Goal: Transaction & Acquisition: Obtain resource

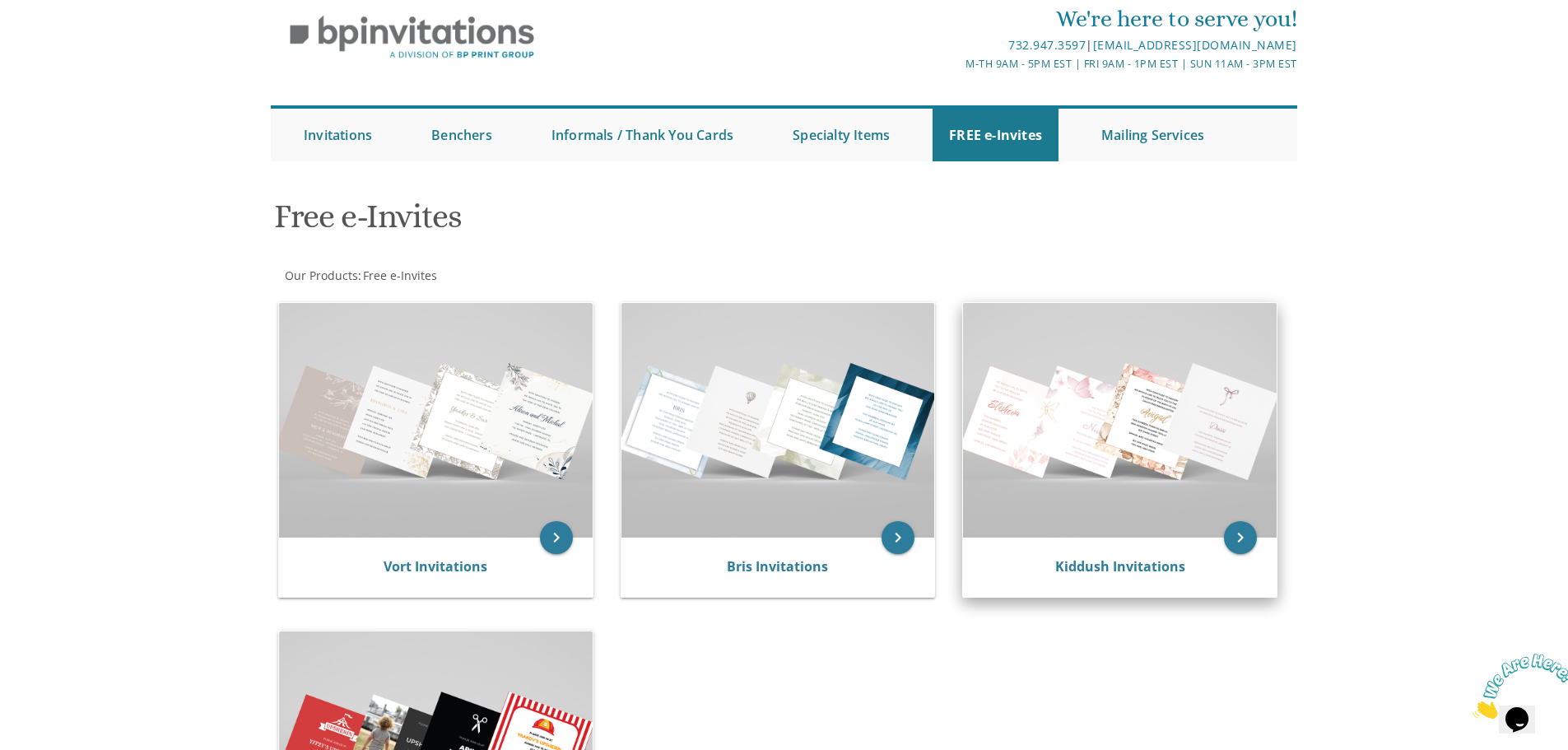
scroll to position [12, 0]
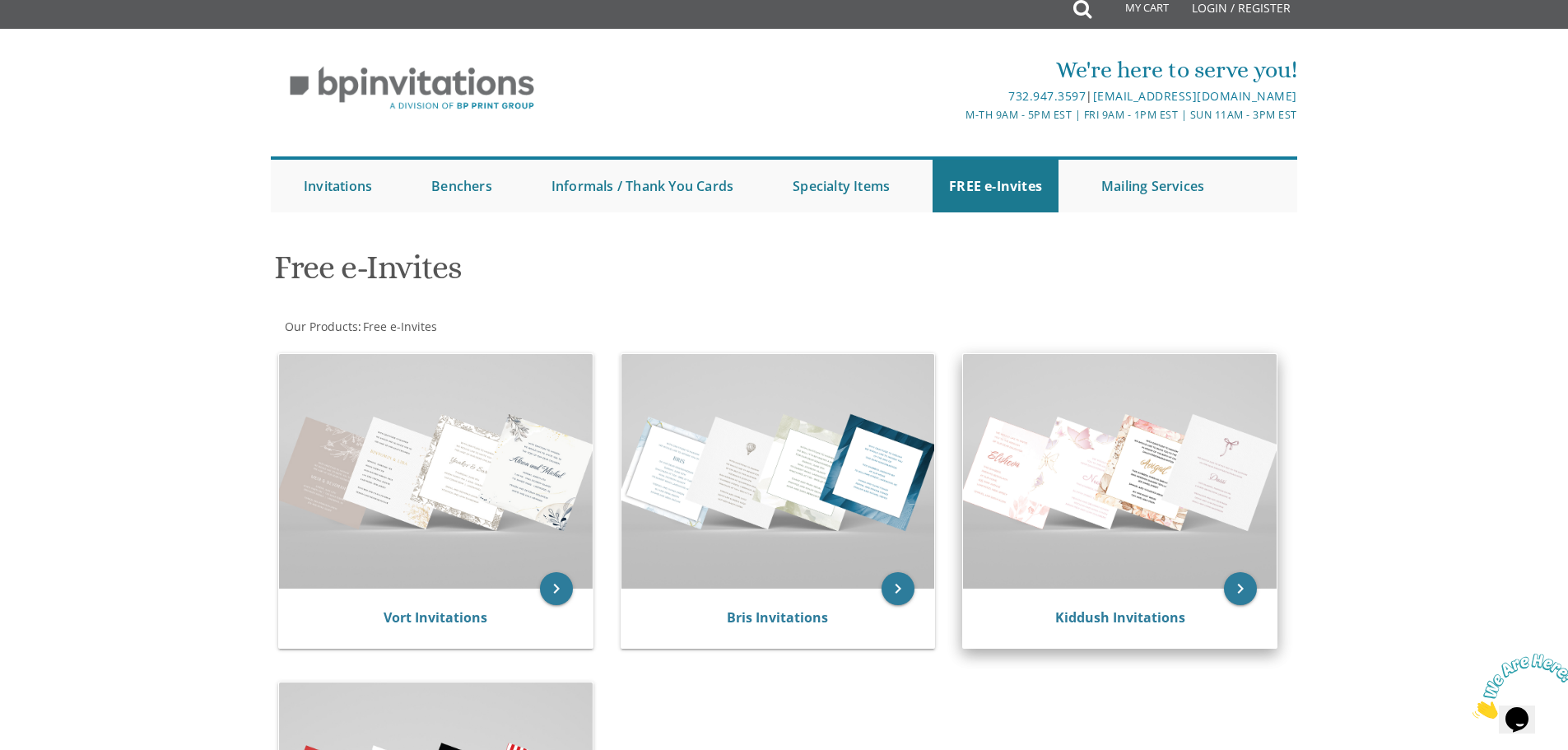
click at [1084, 474] on img at bounding box center [1119, 471] width 313 height 234
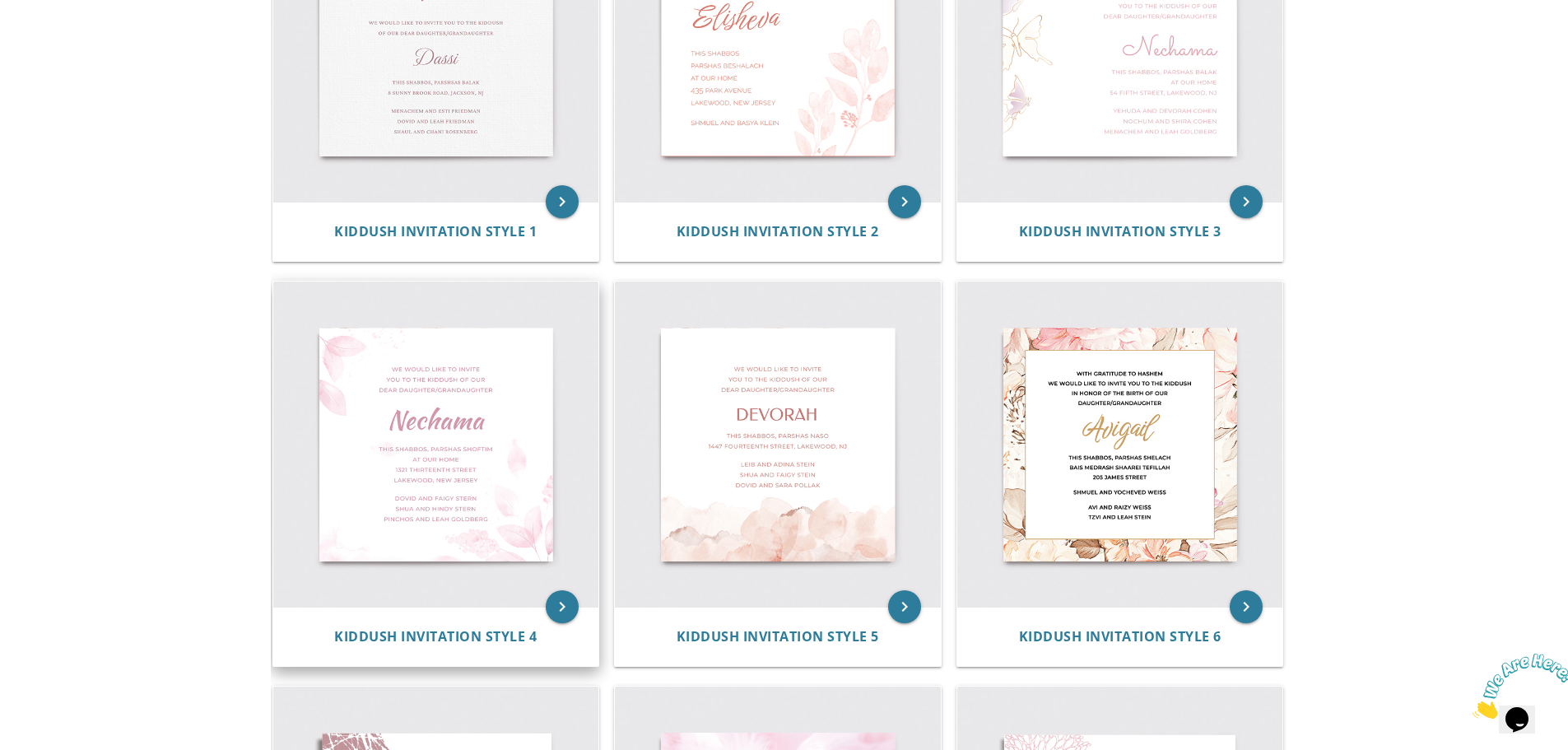
scroll to position [399, 0]
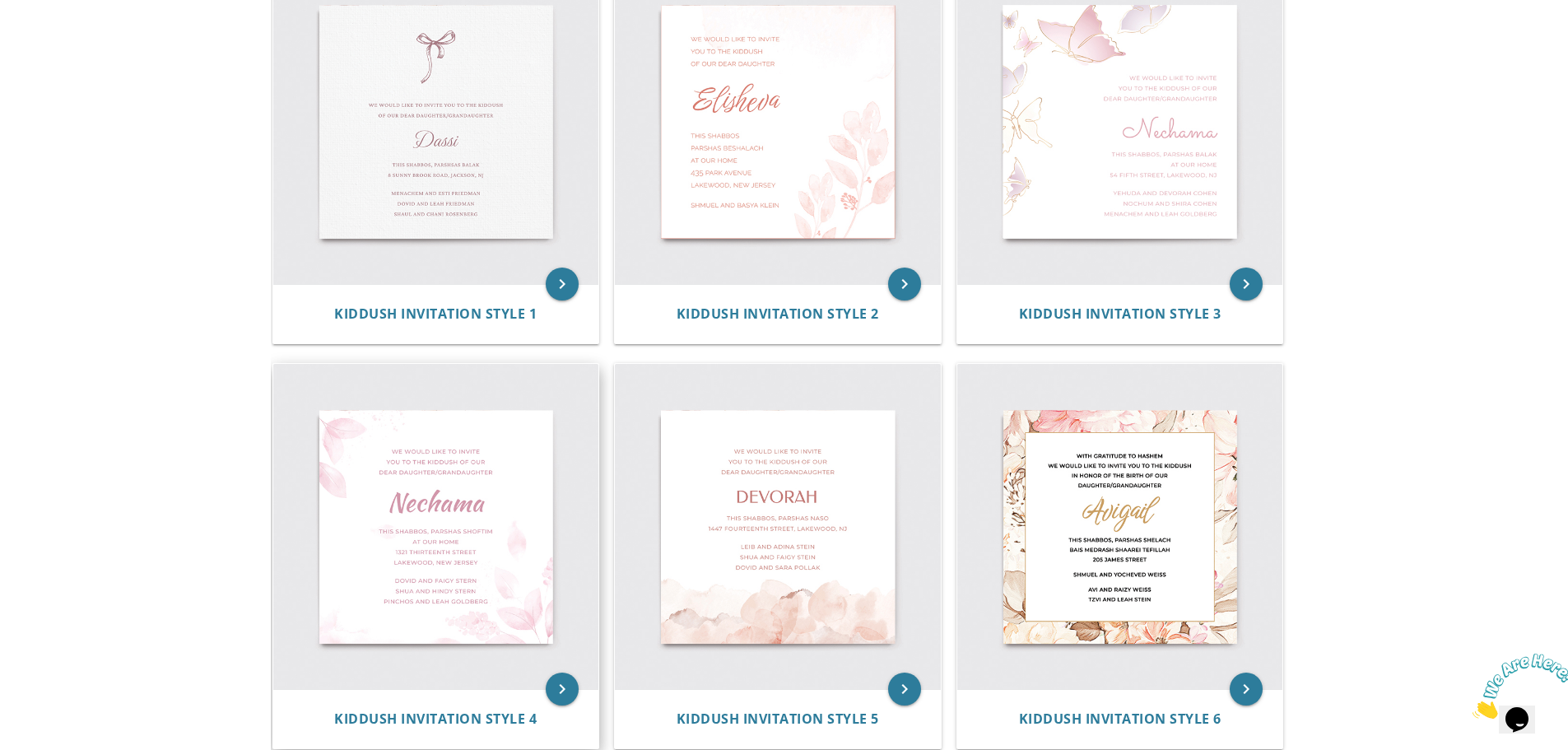
click at [500, 546] on img at bounding box center [435, 526] width 326 height 326
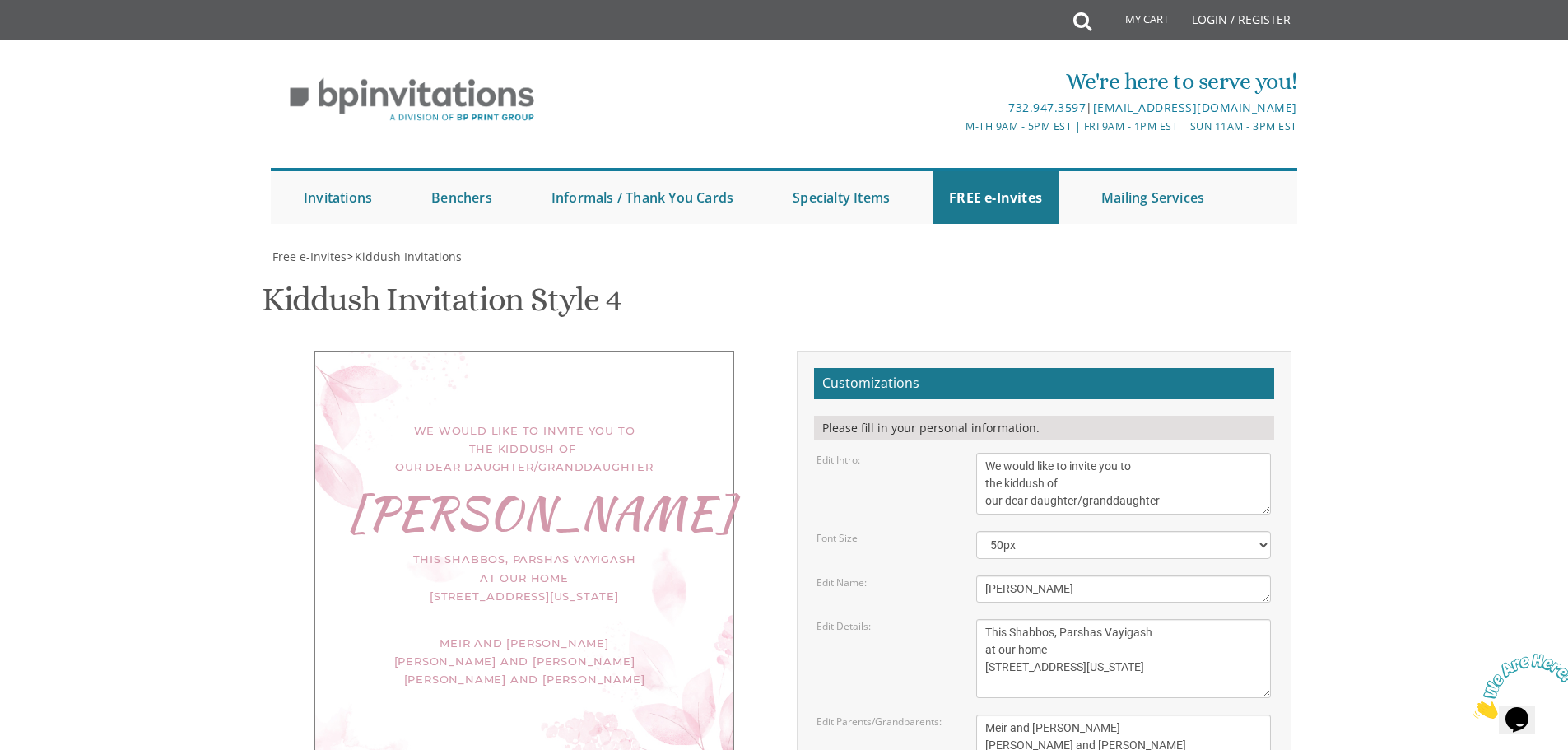
click at [1054, 575] on textarea "Nechama" at bounding box center [1123, 589] width 295 height 27
click at [1054, 575] on textarea "[PERSON_NAME]" at bounding box center [1123, 589] width 295 height 27
click at [296, 351] on div "We would like to invite you to the kiddush of our dear daughter/granddaughter N…" at bounding box center [525, 552] width 495 height 403
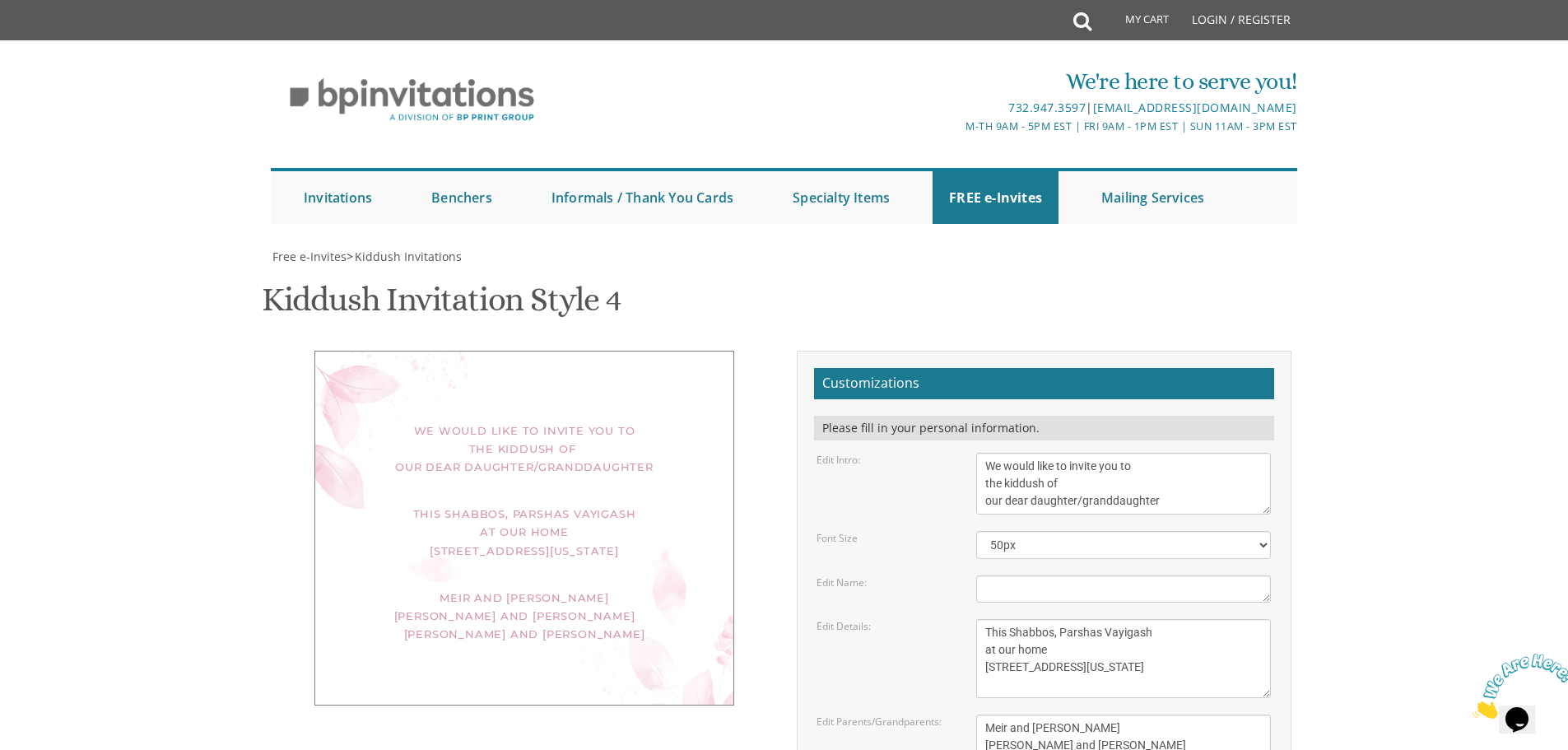
click at [1090, 575] on textarea "Nechama" at bounding box center [1123, 589] width 295 height 27
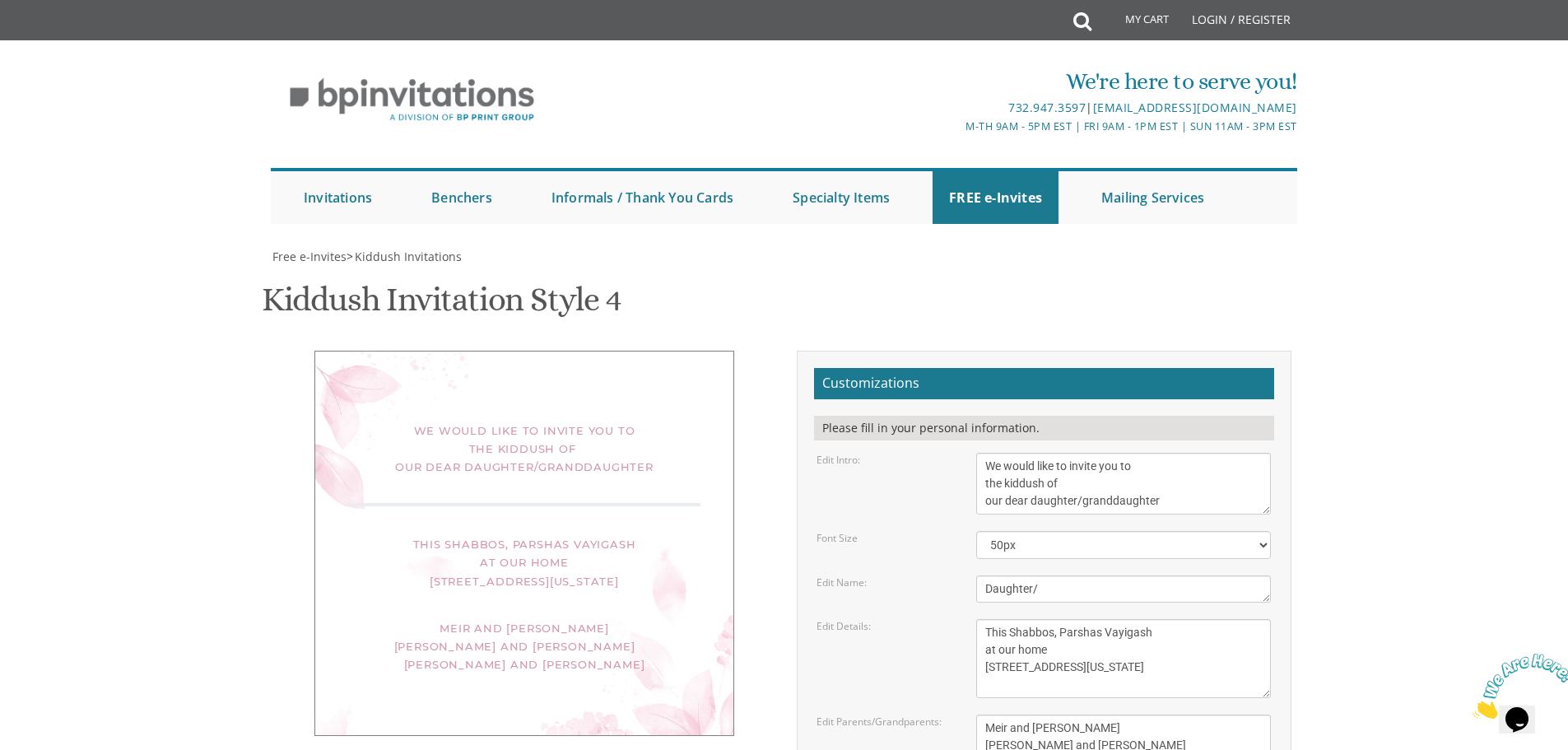
type textarea "Daughter/"
click at [1440, 349] on body "My Cart Total: View Cart Item(s) Submit My Cart Total: View Cart Item(s) Login …" at bounding box center [784, 693] width 1568 height 1388
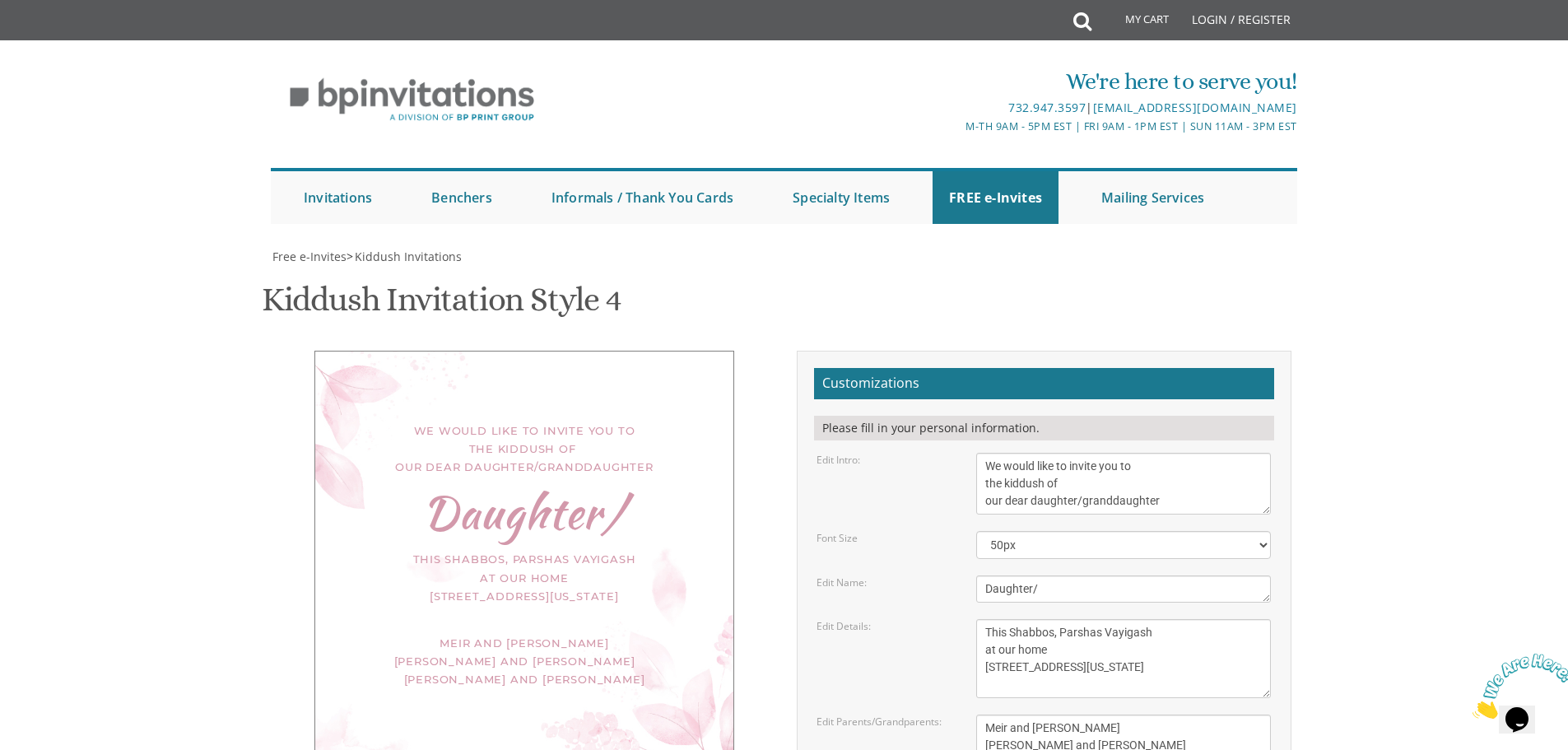
click at [591, 502] on div "Daughter/" at bounding box center [524, 511] width 353 height 18
drag, startPoint x: 1101, startPoint y: 399, endPoint x: 968, endPoint y: 399, distance: 133.0
click at [968, 714] on div "Meir and Rena Pollack Mendy and Devorah Pollack Pinchos and Leah Goldberg" at bounding box center [1123, 745] width 319 height 61
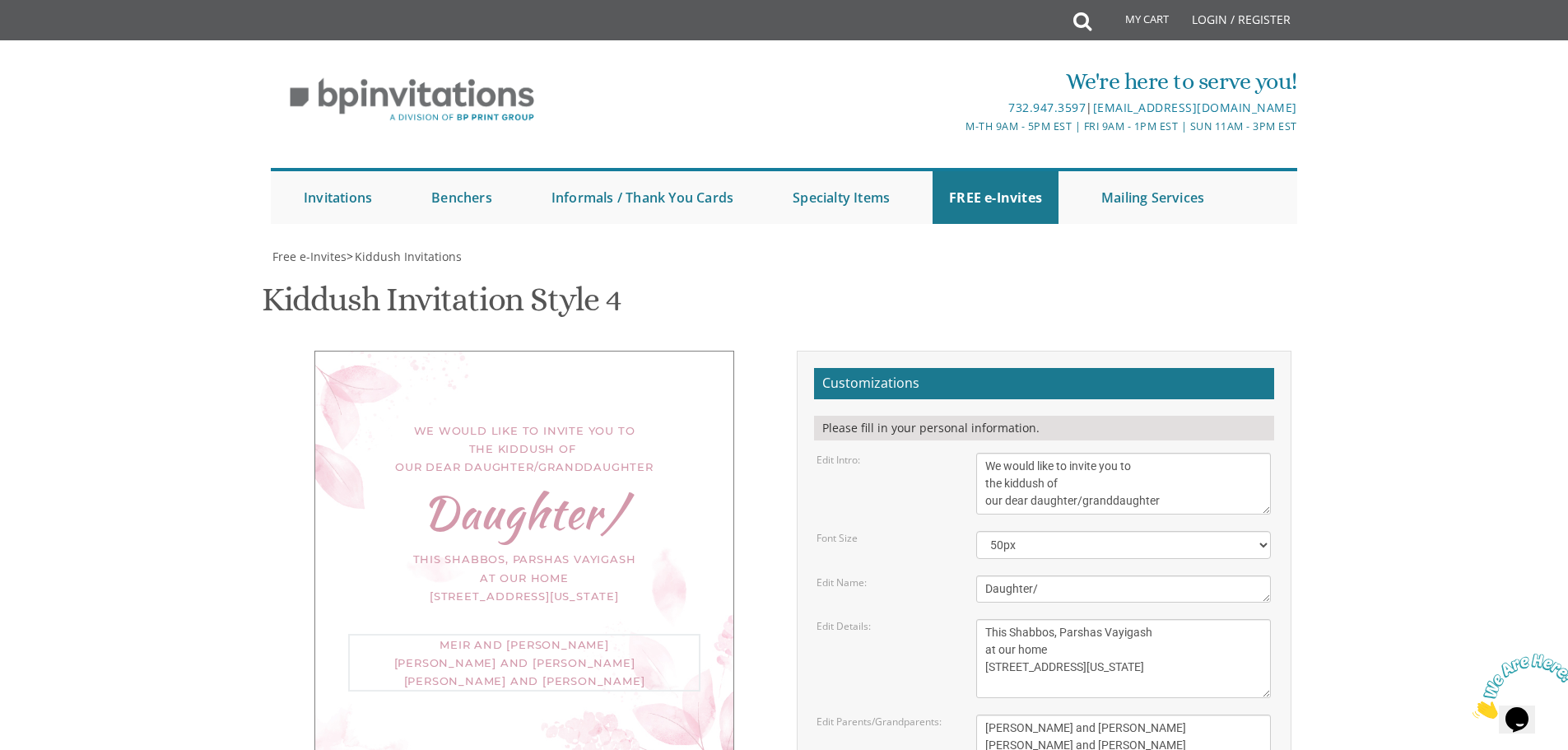
click at [1150, 714] on textarea "Meir and Rena Pollack Mendy and Devorah Pollack Pinchos and Leah Goldberg" at bounding box center [1123, 745] width 295 height 61
drag, startPoint x: 1131, startPoint y: 432, endPoint x: 979, endPoint y: 436, distance: 152.1
click at [979, 714] on textarea "Meir and Rena Pollack Mendy and Devorah Pollack Pinchos and Leah Goldberg" at bounding box center [1123, 745] width 295 height 61
click at [1067, 714] on textarea "Meir and Rena Pollack Mendy and Devorah Pollack Pinchos and Leah Goldberg" at bounding box center [1123, 745] width 295 height 61
click at [1097, 714] on textarea "Meir and Rena Pollack Mendy and Devorah Pollack Pinchos and Leah Goldberg" at bounding box center [1123, 745] width 295 height 61
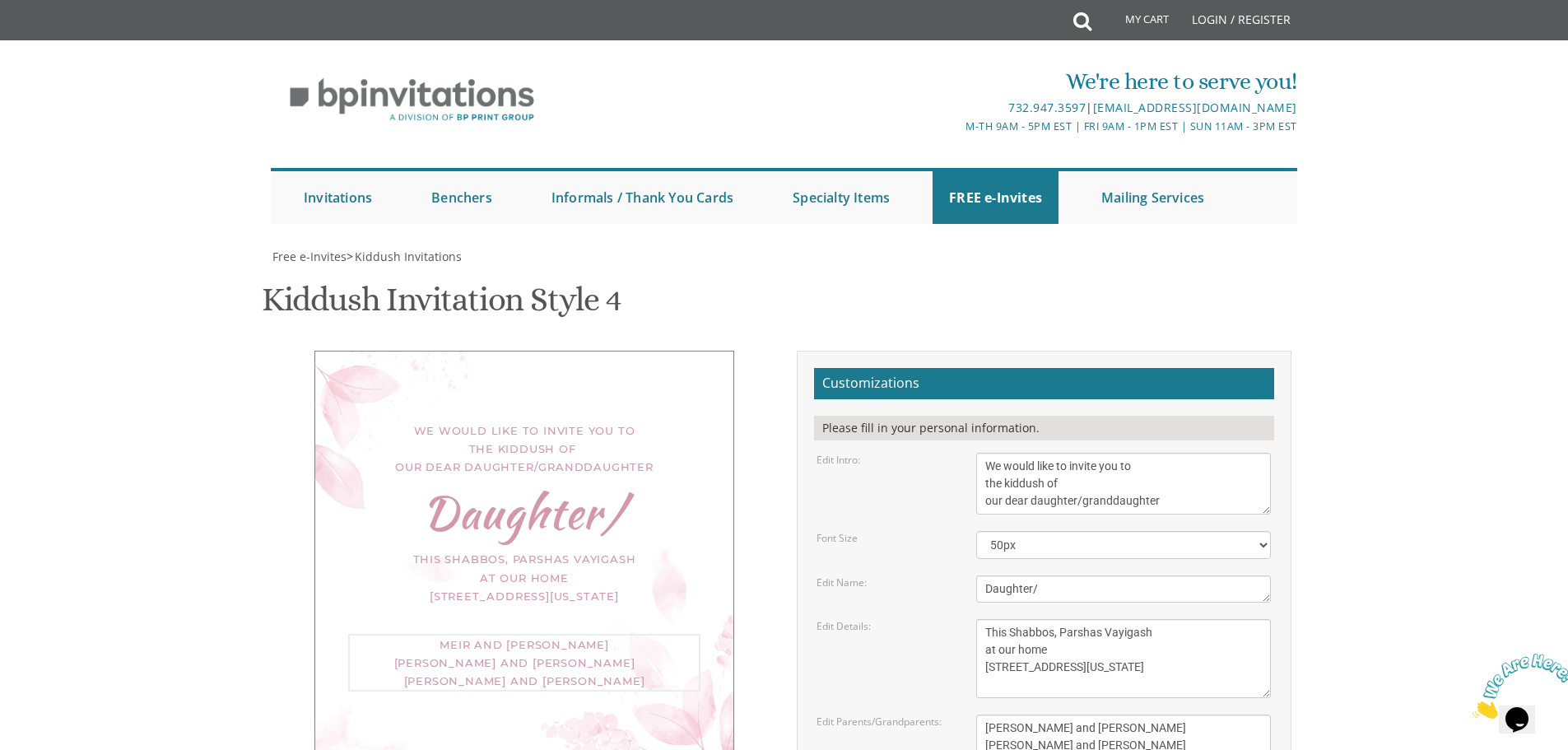
click at [1097, 714] on textarea "Meir and Rena Pollack Mendy and Devorah Pollack Pinchos and Leah Goldberg" at bounding box center [1123, 745] width 295 height 61
drag, startPoint x: 1023, startPoint y: 417, endPoint x: 972, endPoint y: 411, distance: 51.4
click at [974, 714] on div "Meir and Rena Pollack Mendy and Devorah Pollack Pinchos and Leah Goldberg" at bounding box center [1123, 745] width 319 height 61
type textarea "Naftoli and Sara Gitel Weiss Yaakov Shlomo and Devorah Nussbaum Sruly and Ruchi…"
click at [1297, 406] on div "Customizations Please fill in your personal information. Edit Intro: We would l…" at bounding box center [1044, 650] width 520 height 600
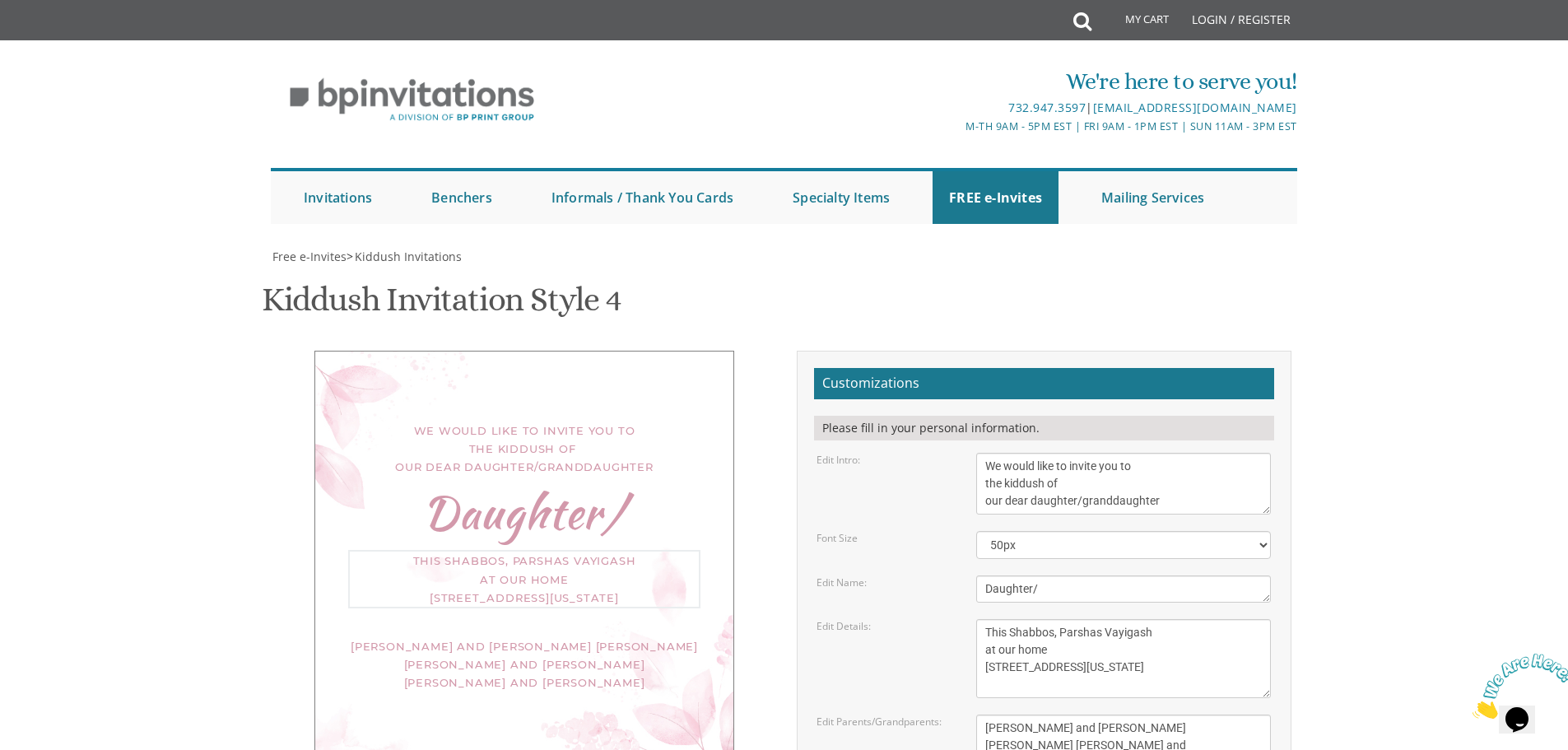
click at [1108, 618] on textarea "This Shabbos, Parshas Vayigash at our home 120 Central Avenue Lakewood, New Jer…" at bounding box center [1123, 658] width 295 height 79
click at [1388, 307] on body "My Cart Total: View Cart Item(s) Submit My Cart Total: View Cart Item(s) Login …" at bounding box center [784, 693] width 1568 height 1388
drag, startPoint x: 1047, startPoint y: 238, endPoint x: 974, endPoint y: 242, distance: 73.1
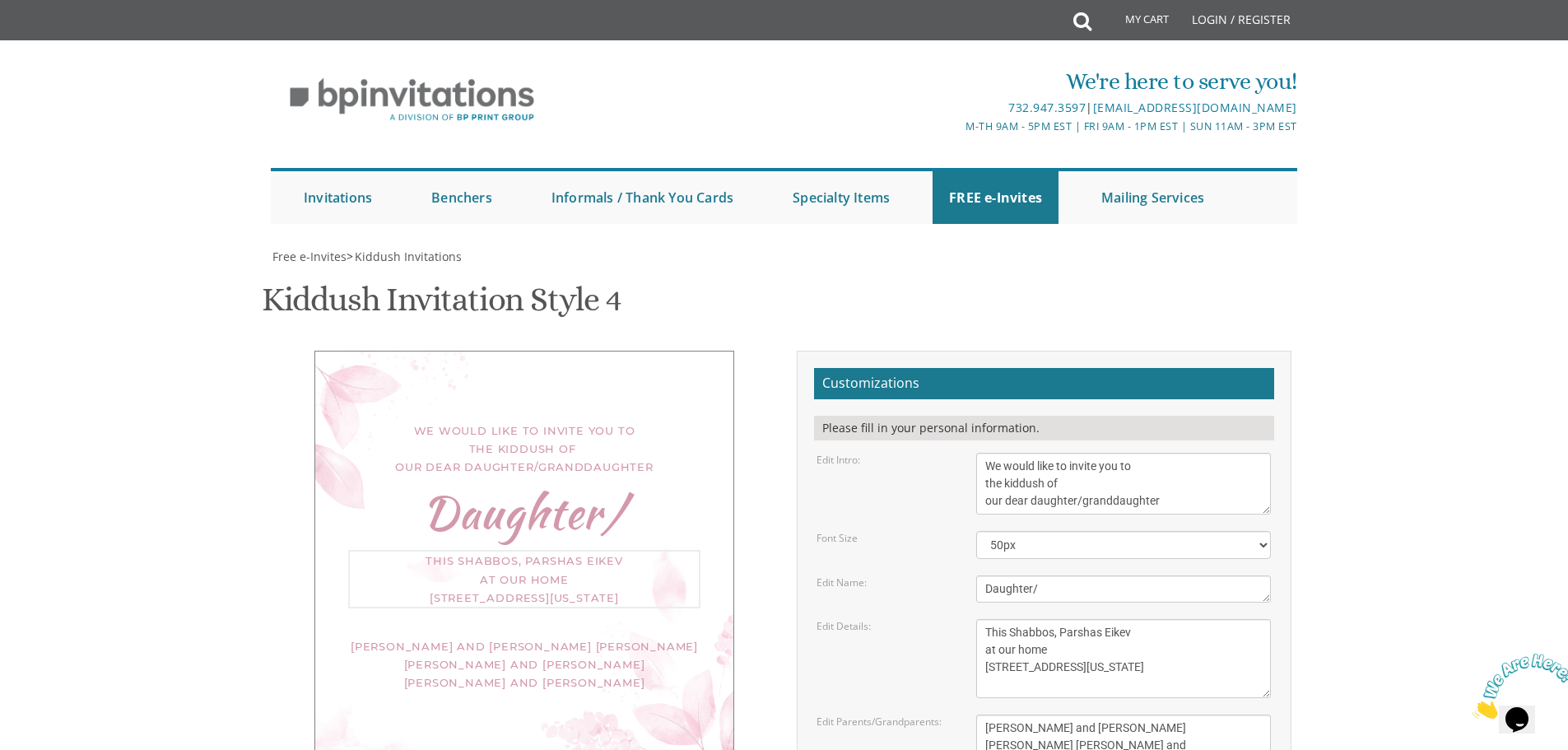
click at [974, 618] on div "This Shabbos, Parshas Vayigash at our home 120 Central Avenue Lakewood, New Jer…" at bounding box center [1123, 658] width 319 height 79
drag, startPoint x: 1085, startPoint y: 254, endPoint x: 974, endPoint y: 254, distance: 111.0
click at [974, 618] on div "This Shabbos, Parshas Vayigash at our home 120 Central Avenue Lakewood, New Jer…" at bounding box center [1123, 658] width 319 height 79
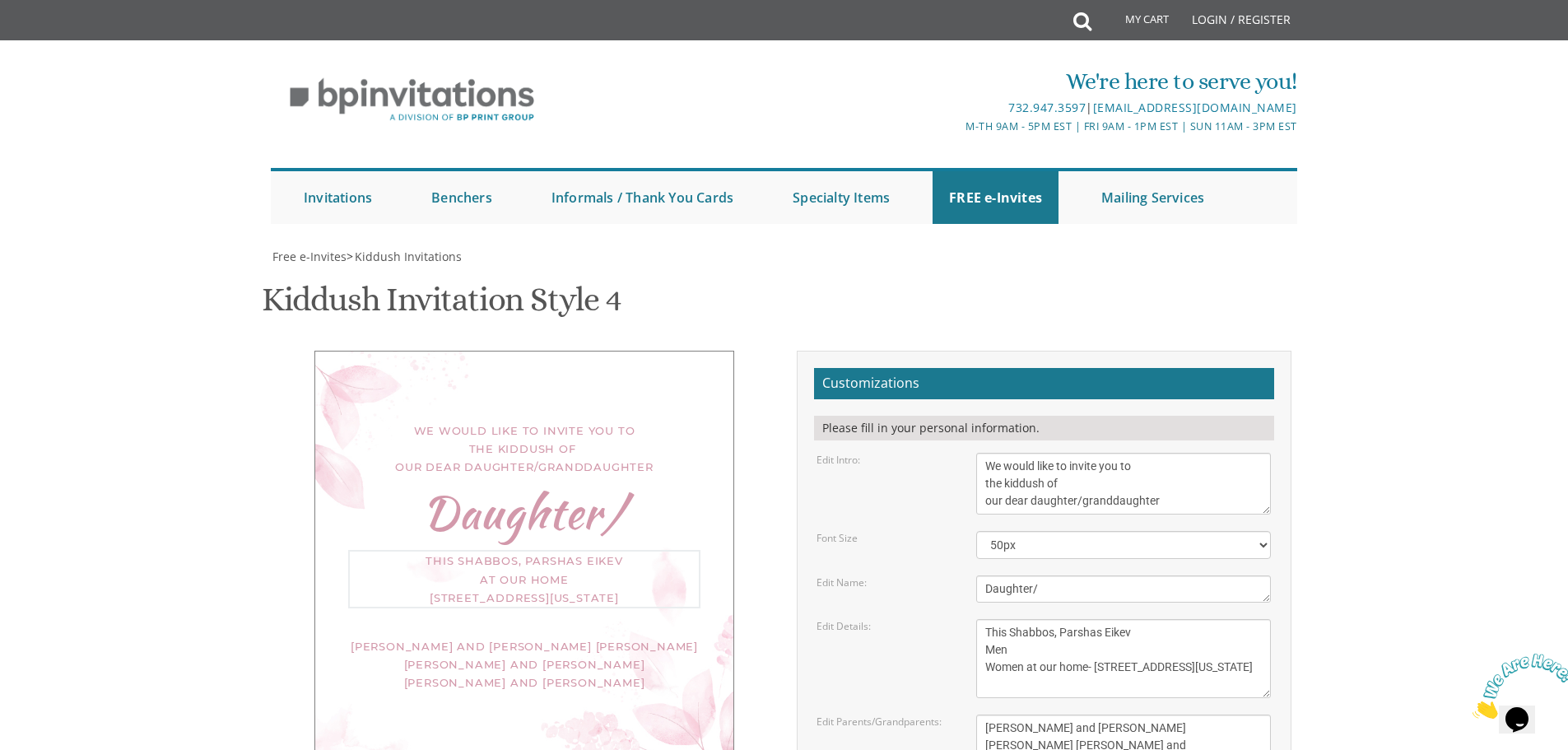
click at [1227, 618] on textarea "This Shabbos, Parshas Vayigash at our home 120 Central Avenue Lakewood, New Jer…" at bounding box center [1123, 658] width 295 height 79
click at [1112, 618] on textarea "This Shabbos, Parshas Vayigash at our home 120 Central Avenue Lakewood, New Jer…" at bounding box center [1123, 658] width 295 height 79
type textarea "This Shabbos, Parshas Eikev Men Women at our home- 113 4th St Lakewood, New Jer…"
drag, startPoint x: 1033, startPoint y: 257, endPoint x: 1227, endPoint y: 263, distance: 194.1
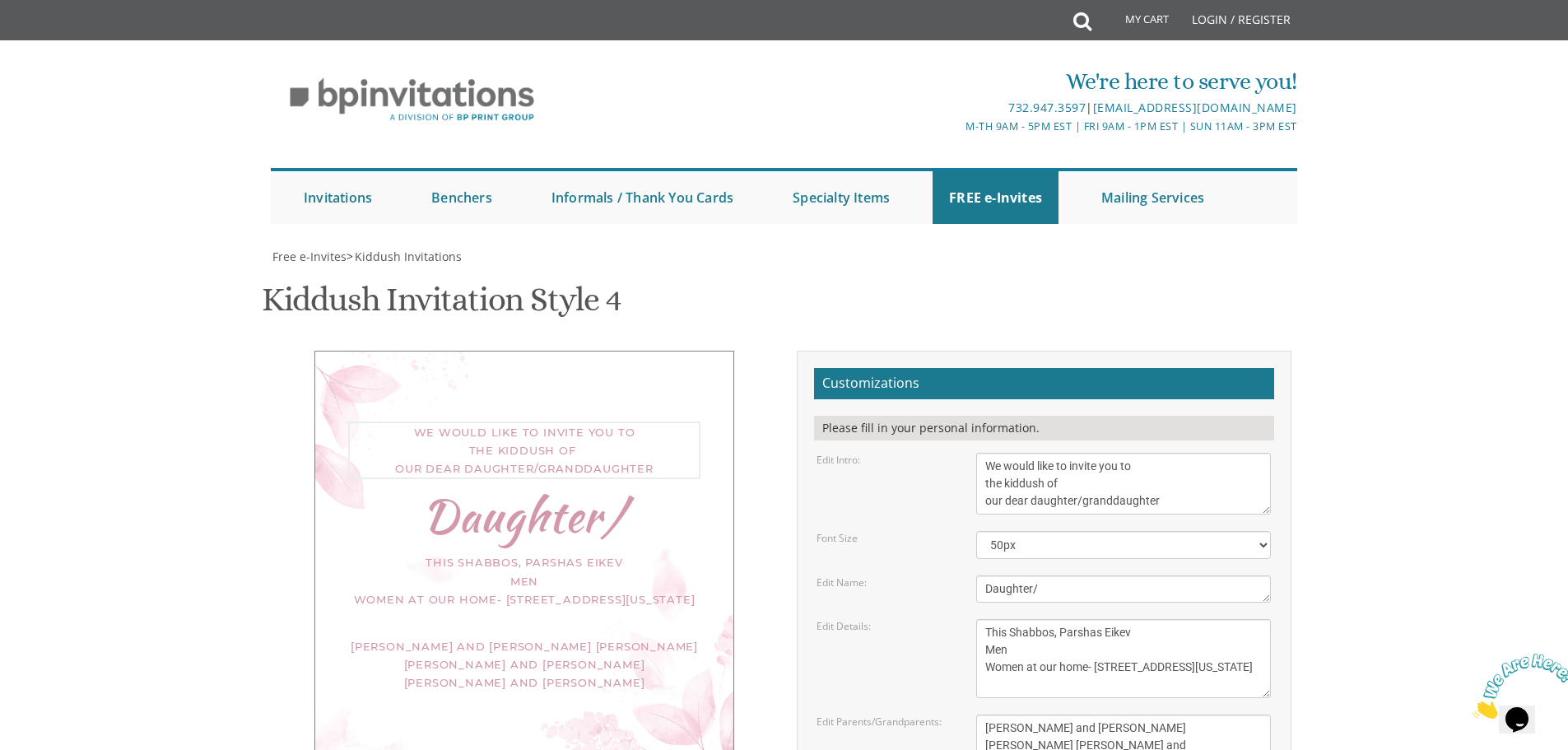
click at [1227, 452] on textarea "We would like to invite you to the kiddush of our dear daughter/granddaughter" at bounding box center [1123, 483] width 295 height 61
type textarea "We would like to invite you to the kiddush of our dear"
drag, startPoint x: 1091, startPoint y: 341, endPoint x: 928, endPoint y: 348, distance: 163.2
click at [928, 575] on div "Edit Name: Nechama" at bounding box center [1043, 589] width 479 height 27
paste textarea "daughter/granddaughter"
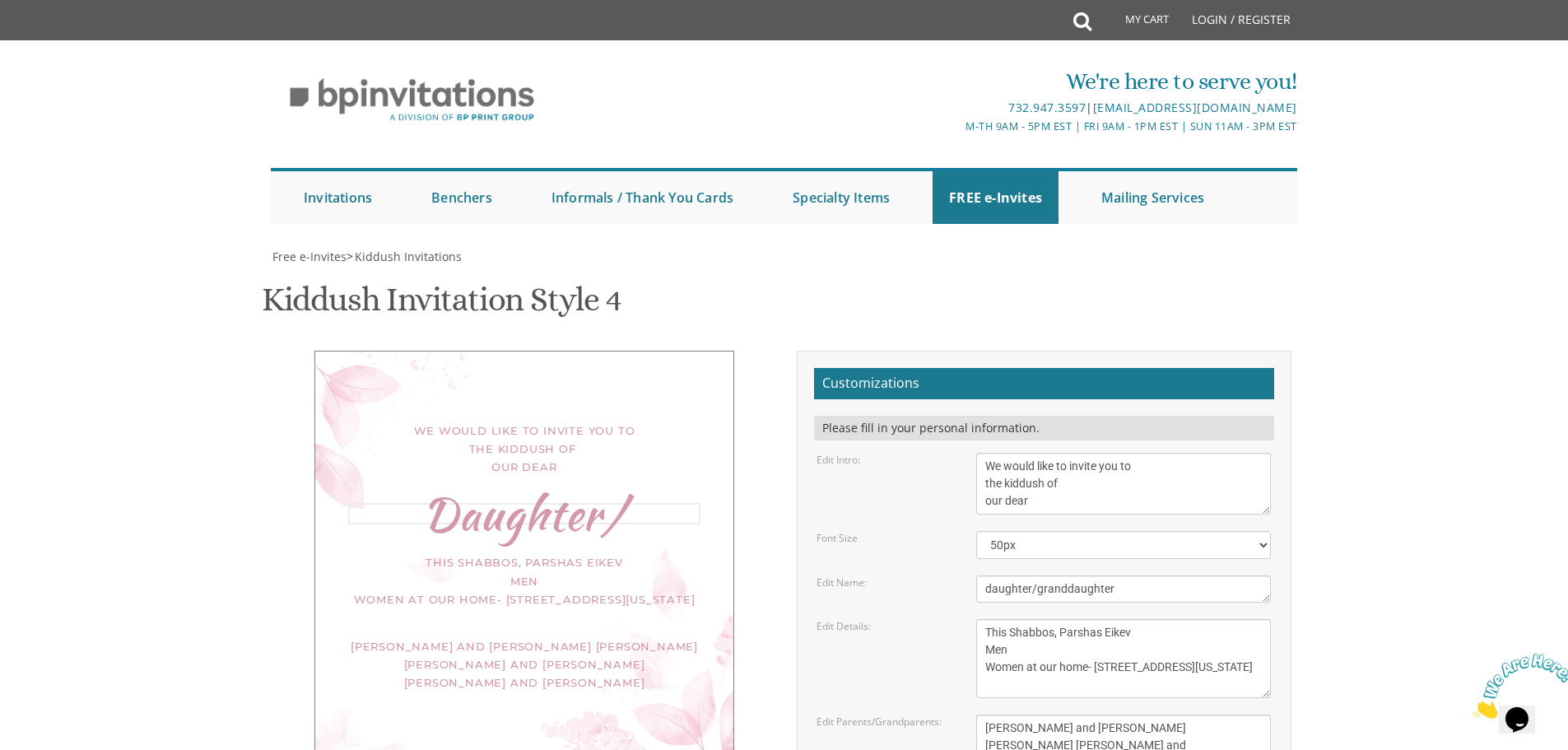
click at [1345, 347] on body "My Cart Total: View Cart Item(s) Submit My Cart Total: View Cart Item(s) Login …" at bounding box center [784, 693] width 1568 height 1388
click at [494, 502] on div "daughter/granddaughter" at bounding box center [524, 511] width 353 height 18
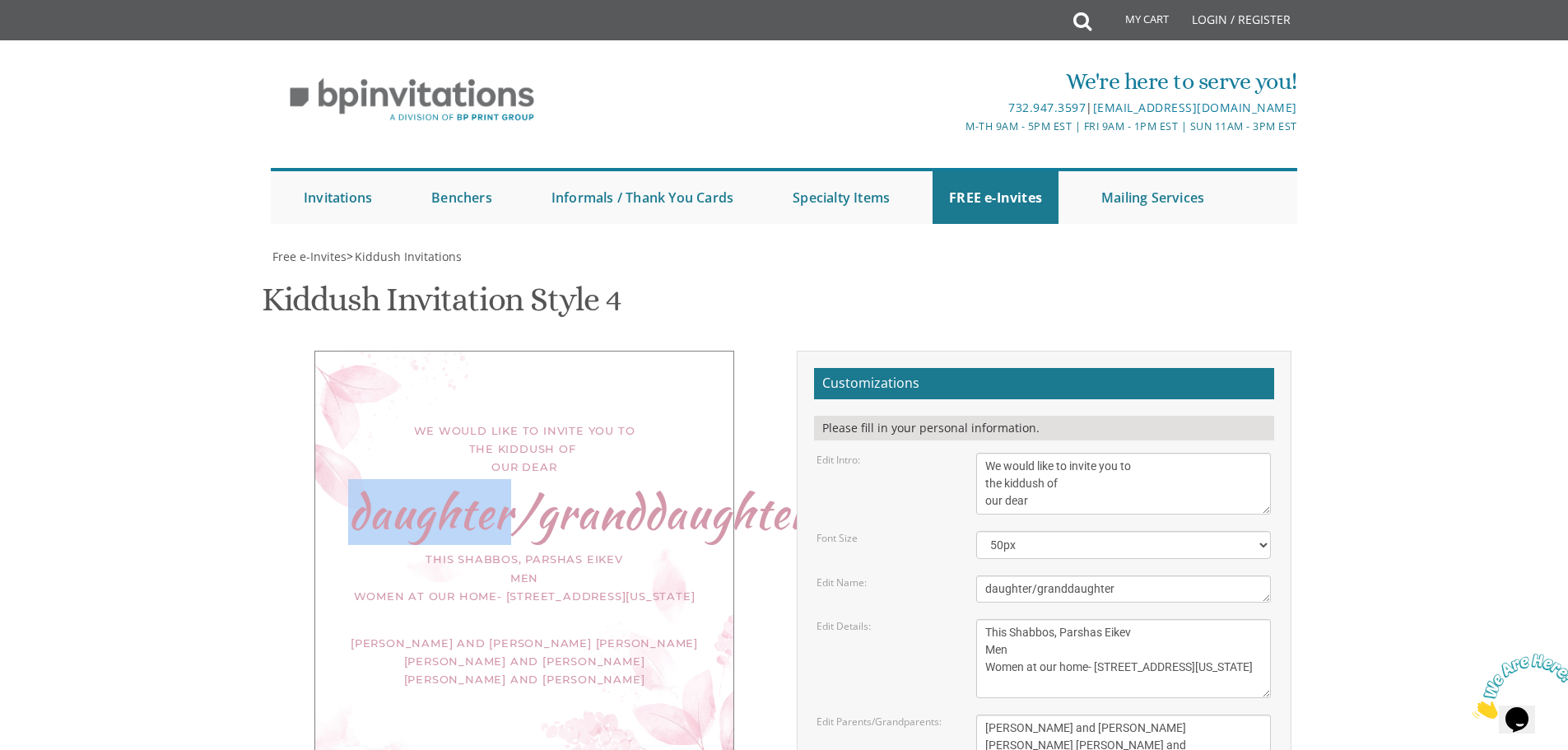
click at [494, 502] on div "daughter/granddaughter" at bounding box center [524, 511] width 353 height 18
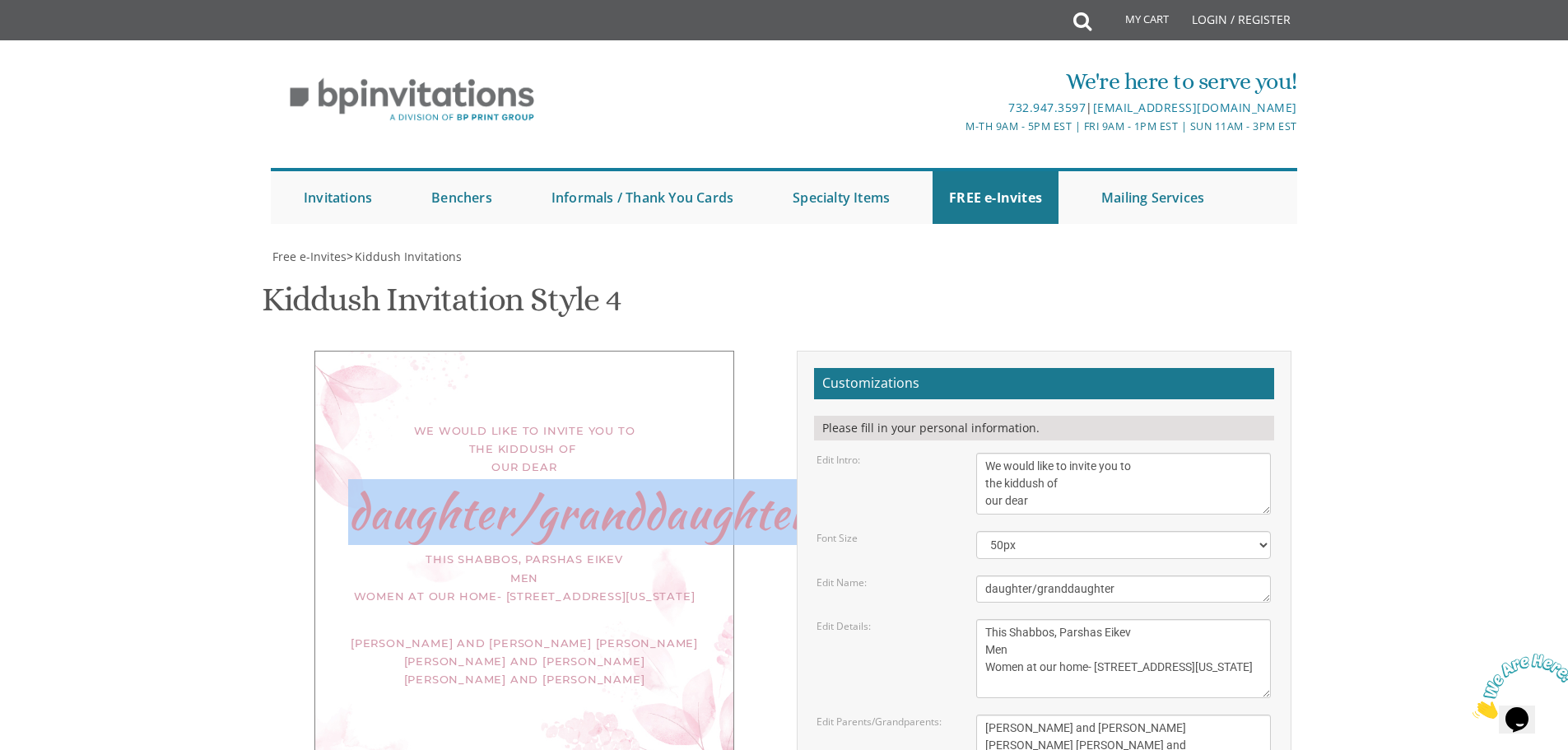
click at [494, 502] on div "daughter/granddaughter" at bounding box center [524, 511] width 353 height 18
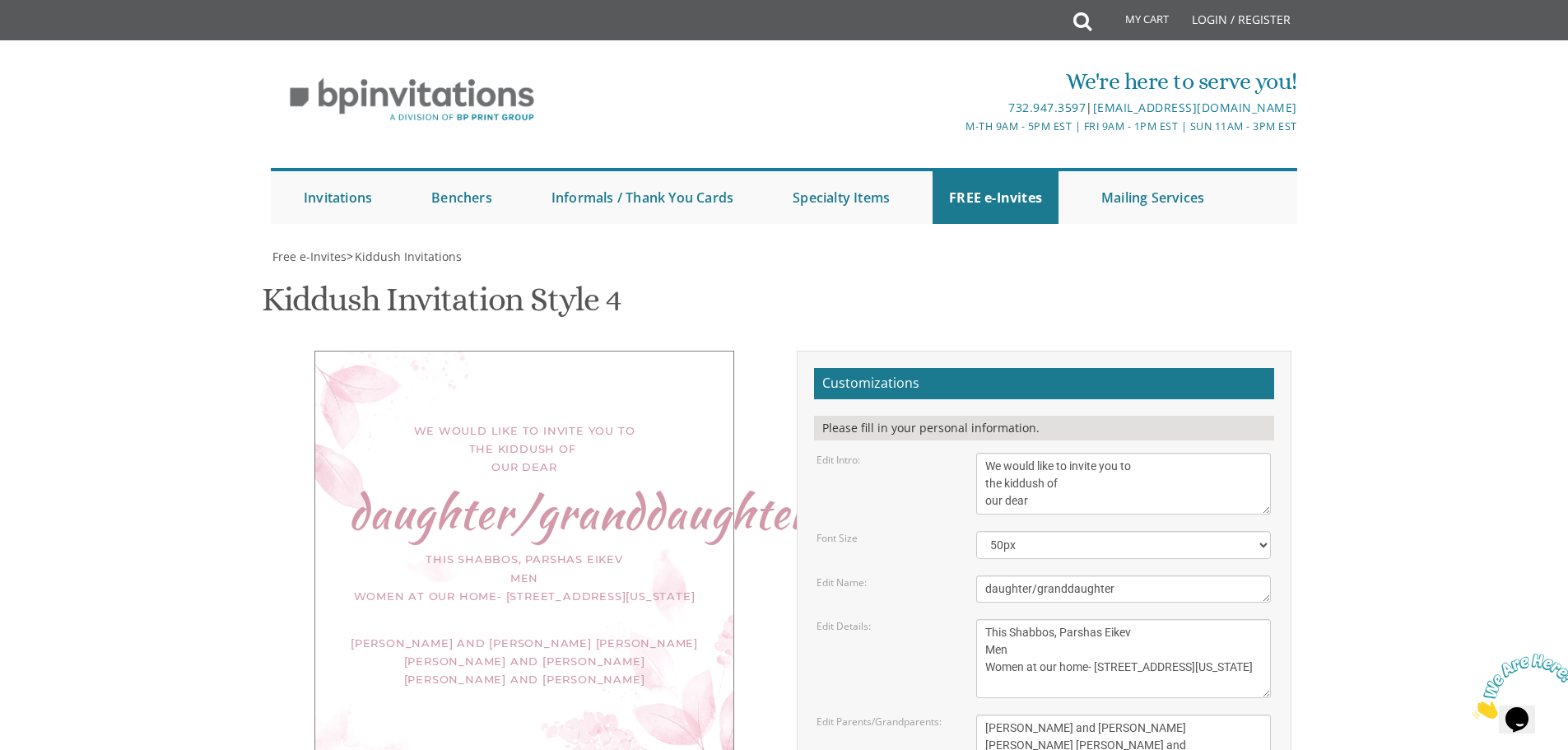
click at [241, 321] on body "My Cart Total: View Cart Item(s) Submit My Cart Total: View Cart Item(s) Login …" at bounding box center [784, 693] width 1568 height 1388
drag, startPoint x: 1032, startPoint y: 345, endPoint x: 1158, endPoint y: 341, distance: 126.1
click at [1158, 575] on textarea "Nechama" at bounding box center [1123, 589] width 295 height 27
click at [204, 333] on body "My Cart Total: View Cart Item(s) Submit My Cart Total: View Cart Item(s) Login …" at bounding box center [784, 693] width 1568 height 1388
click at [992, 575] on textarea "Nechama" at bounding box center [1123, 589] width 295 height 27
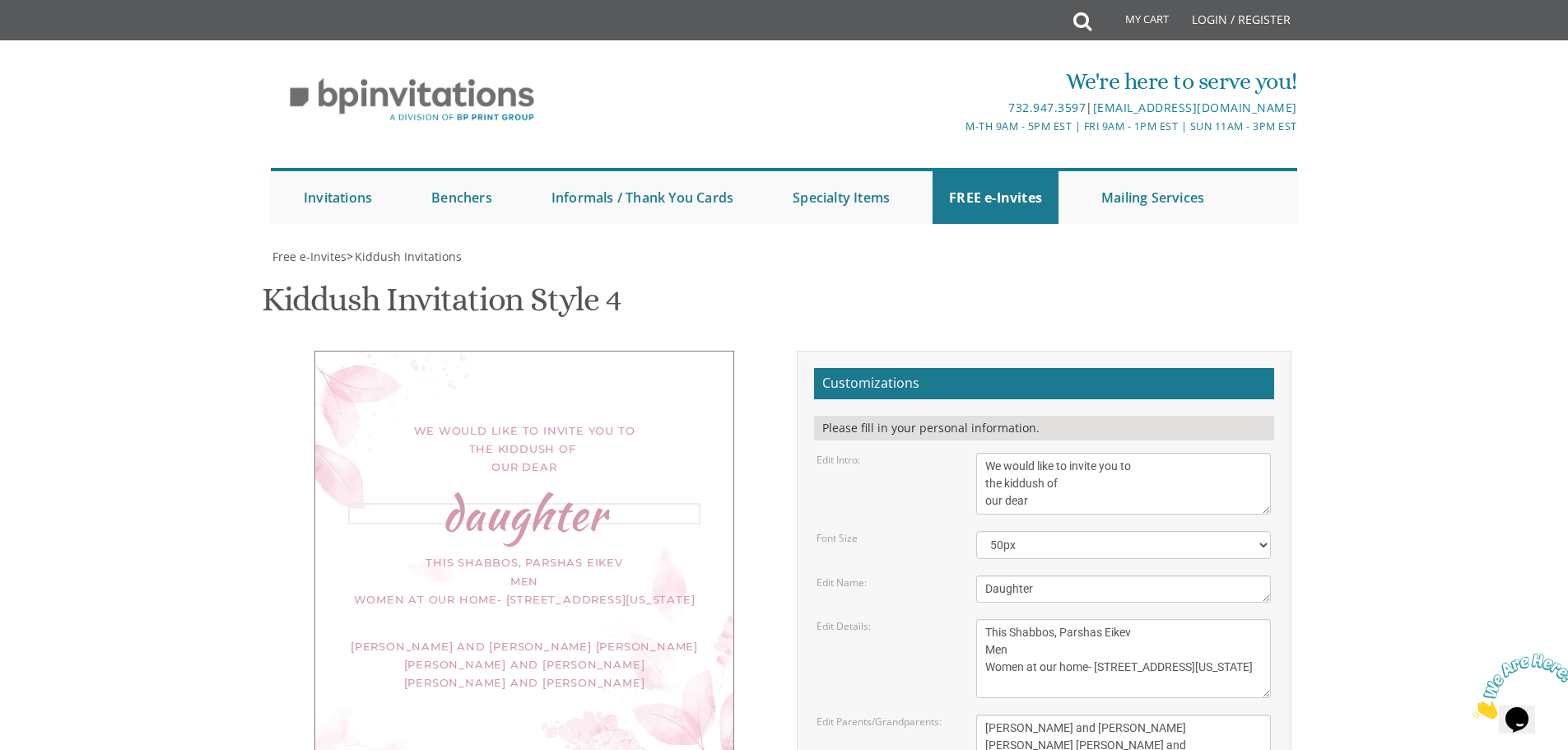
click at [1361, 351] on body "My Cart Total: View Cart Item(s) Submit My Cart Total: View Cart Item(s) Login …" at bounding box center [784, 693] width 1568 height 1388
click at [545, 549] on div "This Shabbos, Parshas Eikev Men Women at our home- 113 4th St Lakewood, New Jer…" at bounding box center [524, 576] width 353 height 55
click at [625, 502] on div "Daughter" at bounding box center [524, 511] width 353 height 18
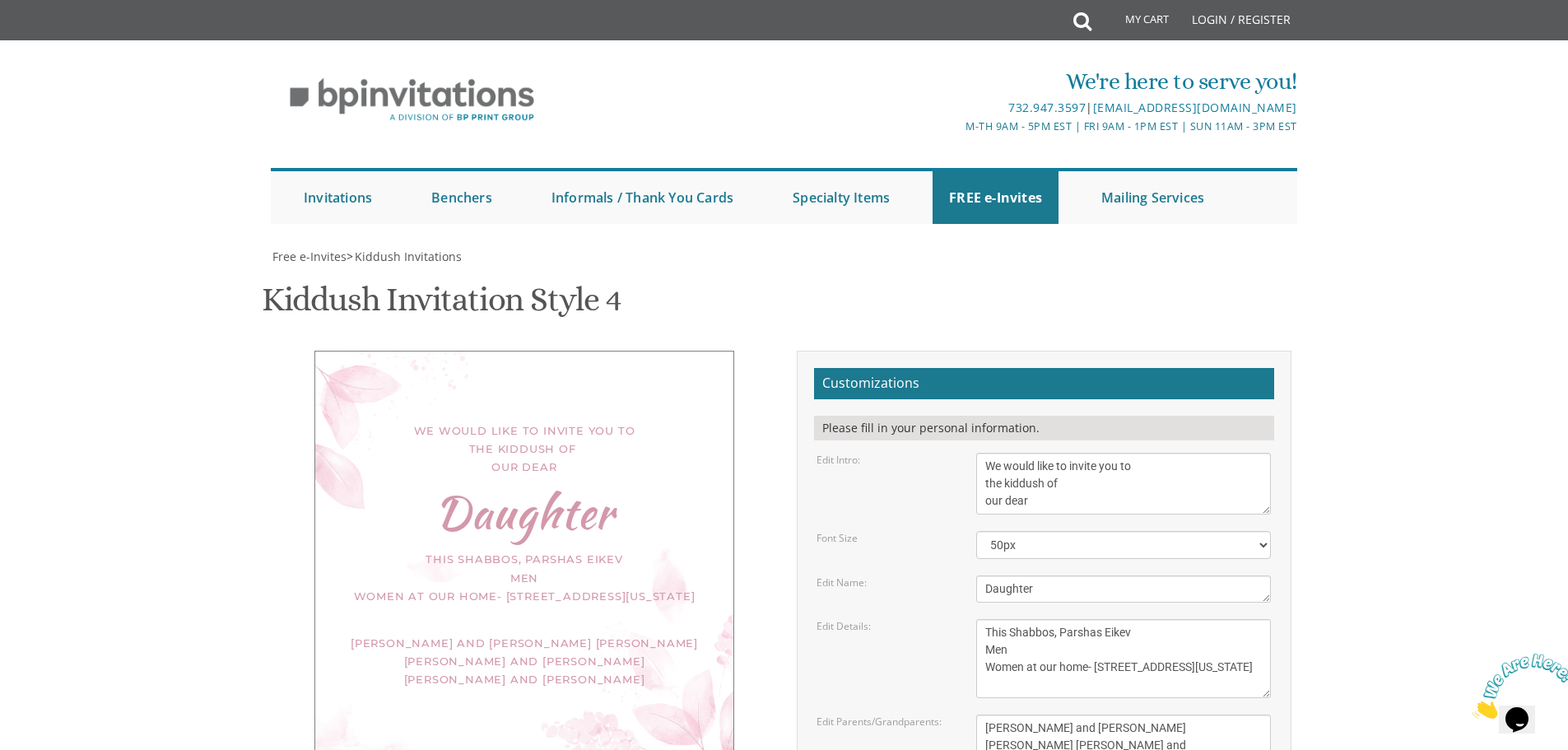
click at [621, 502] on div "Daughter" at bounding box center [524, 511] width 353 height 18
click at [600, 502] on div "Daughter" at bounding box center [524, 511] width 353 height 18
click at [619, 502] on div "Daughter" at bounding box center [524, 511] width 353 height 18
click at [608, 502] on div "Daughter" at bounding box center [524, 511] width 353 height 18
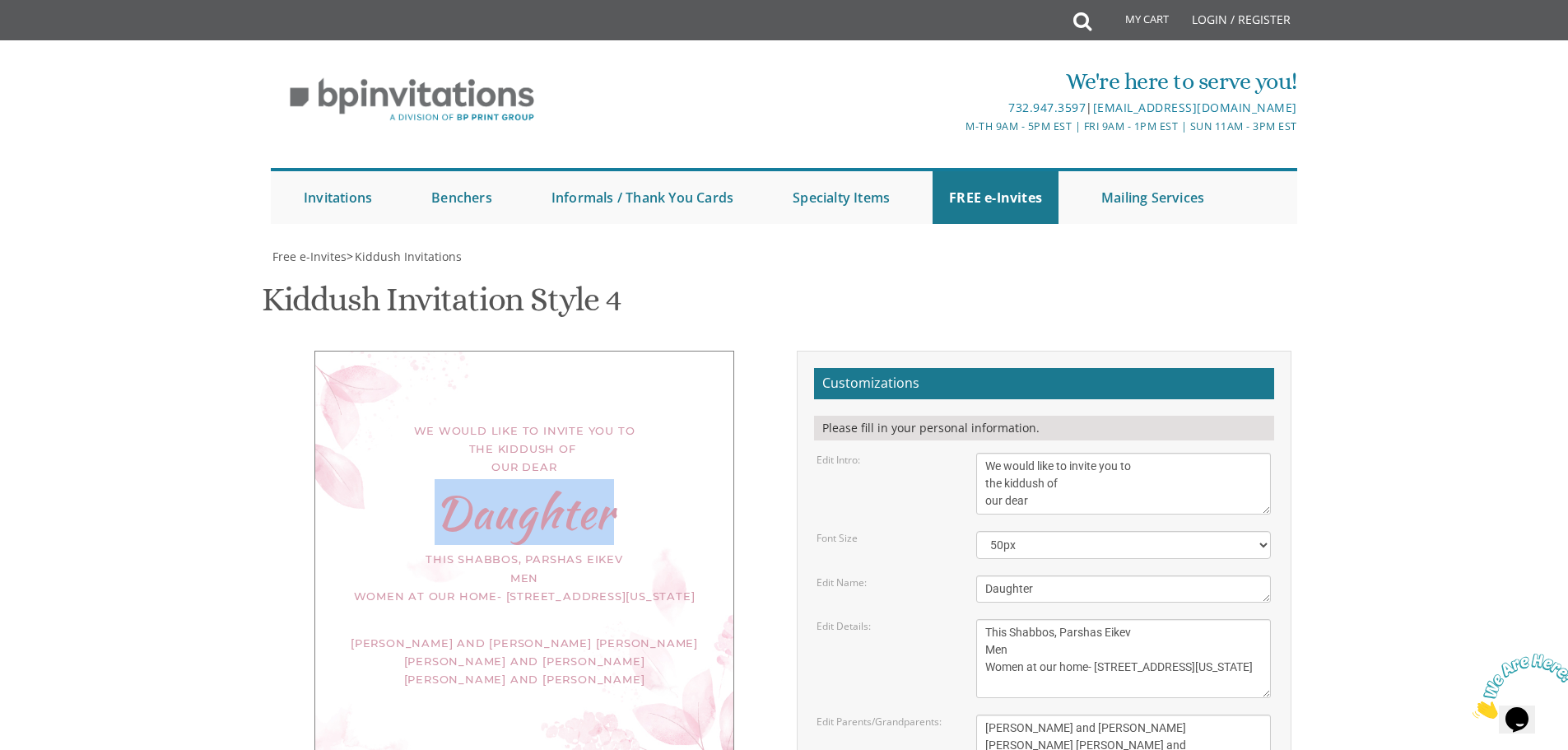
drag, startPoint x: 615, startPoint y: 375, endPoint x: 439, endPoint y: 367, distance: 176.2
click at [439, 502] on div "Daughter" at bounding box center [524, 511] width 353 height 18
click at [667, 502] on div "Daughter" at bounding box center [524, 511] width 353 height 18
drag, startPoint x: 616, startPoint y: 372, endPoint x: 456, endPoint y: 348, distance: 161.8
click at [456, 502] on div "Daughter" at bounding box center [524, 511] width 353 height 18
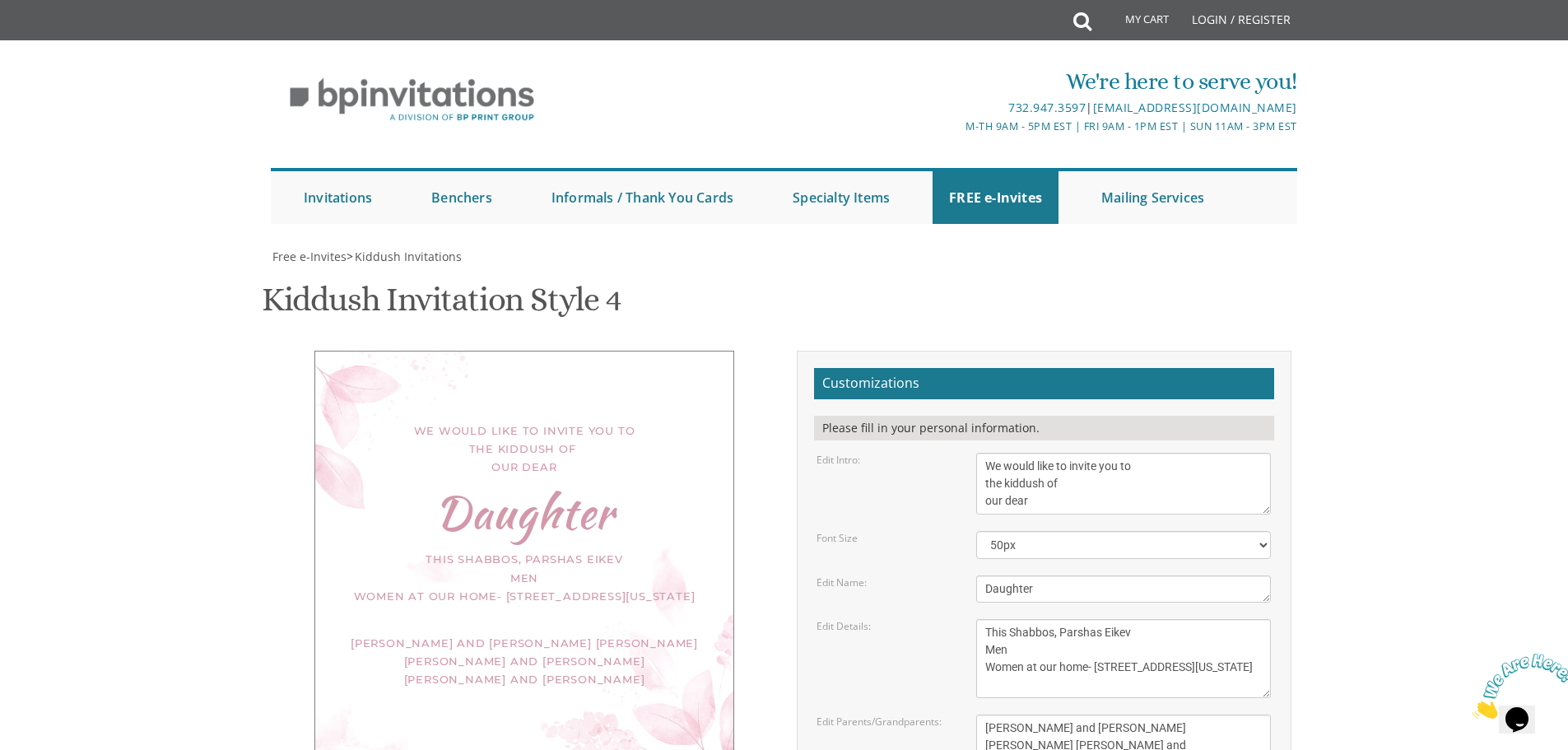
click at [438, 502] on div "Daughter" at bounding box center [524, 511] width 353 height 18
drag, startPoint x: 438, startPoint y: 353, endPoint x: 623, endPoint y: 361, distance: 185.2
click at [623, 502] on div "Daughter" at bounding box center [524, 511] width 353 height 18
click at [745, 269] on div "Kiddush Invitation Style 4 SKU: kiddush4" at bounding box center [784, 302] width 1045 height 65
drag, startPoint x: 265, startPoint y: 155, endPoint x: 638, endPoint y: 161, distance: 373.0
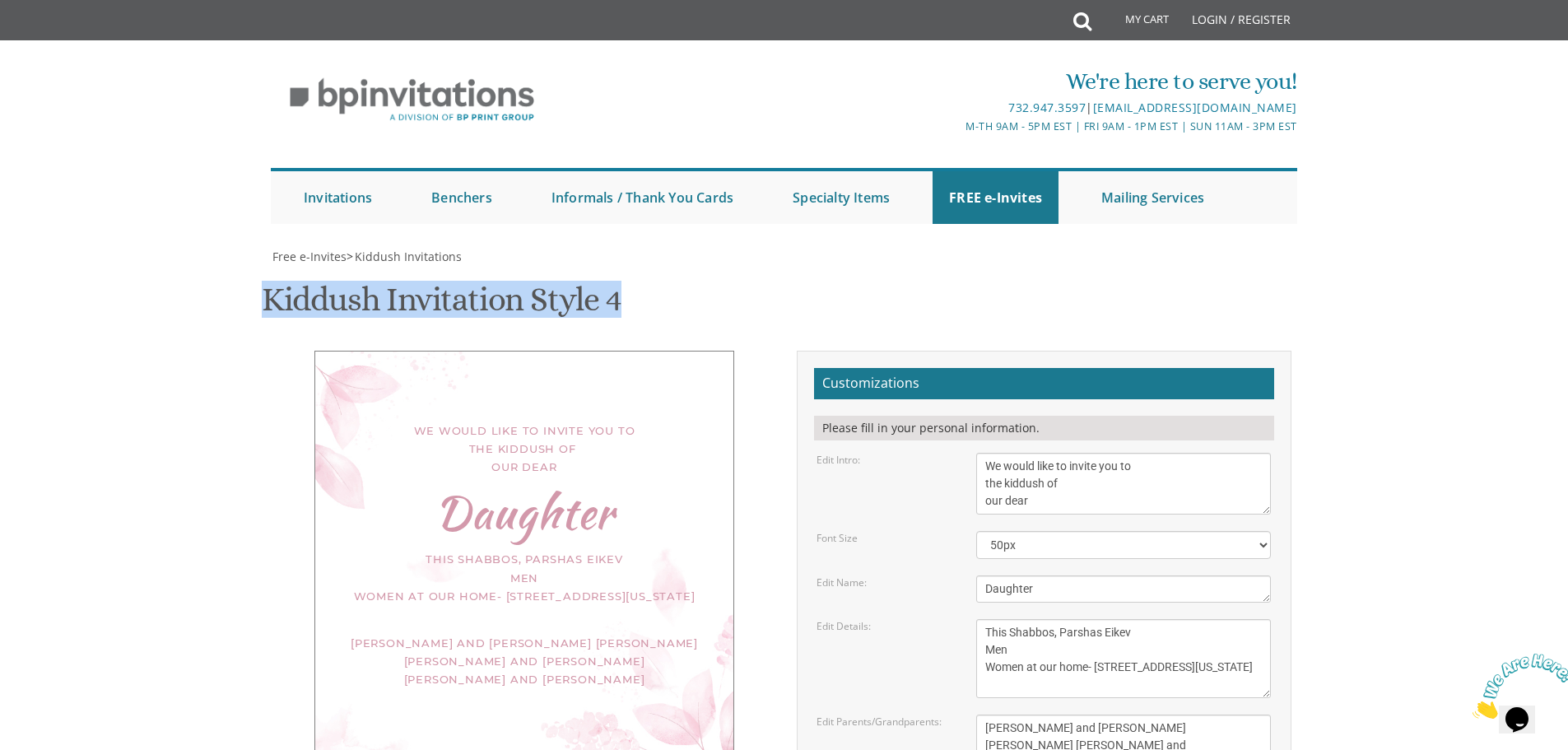
click at [638, 269] on div "Kiddush Invitation Style 4 SKU: kiddush4" at bounding box center [784, 302] width 1045 height 65
click at [633, 502] on div "Daughter" at bounding box center [524, 511] width 353 height 18
click at [1081, 575] on textarea "Nechama" at bounding box center [1123, 589] width 295 height 27
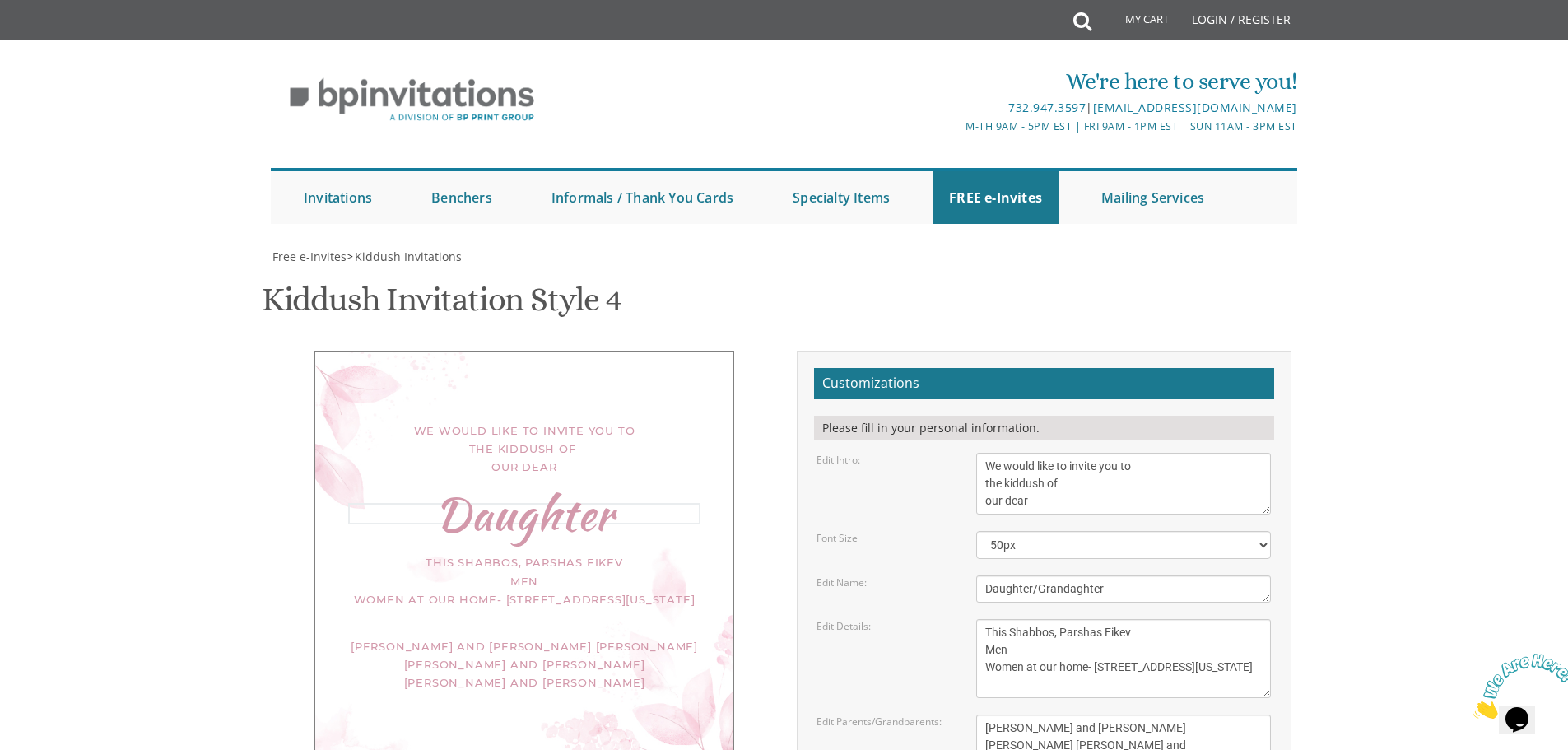
type textarea "Daughter/Grandaghter"
click at [1341, 422] on body "My Cart Total: View Cart Item(s) Submit My Cart Total: View Cart Item(s) Login …" at bounding box center [784, 693] width 1568 height 1388
click at [483, 502] on div "Daughter/Grandaghter" at bounding box center [524, 511] width 353 height 18
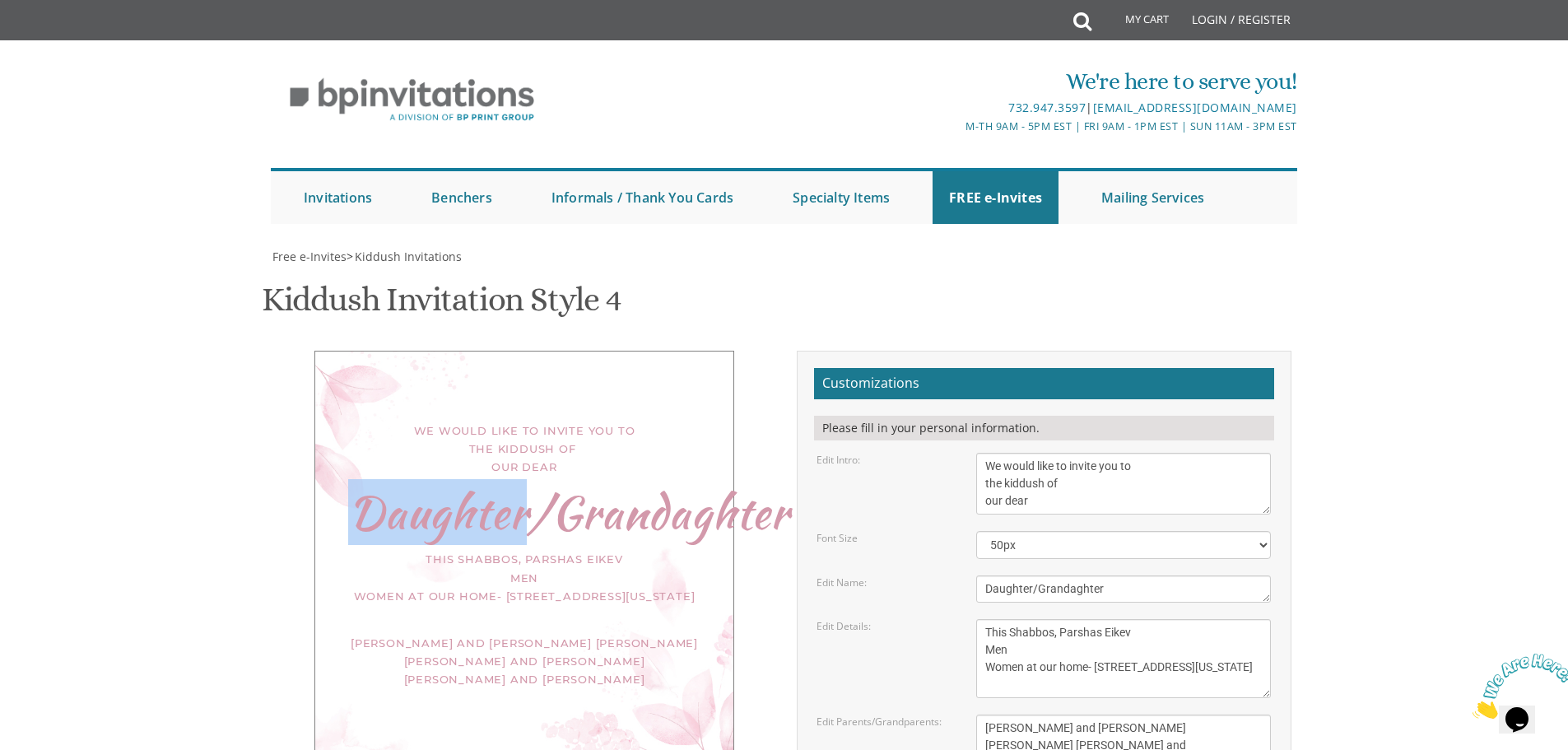
click at [483, 502] on div "Daughter/Grandaghter" at bounding box center [524, 511] width 353 height 18
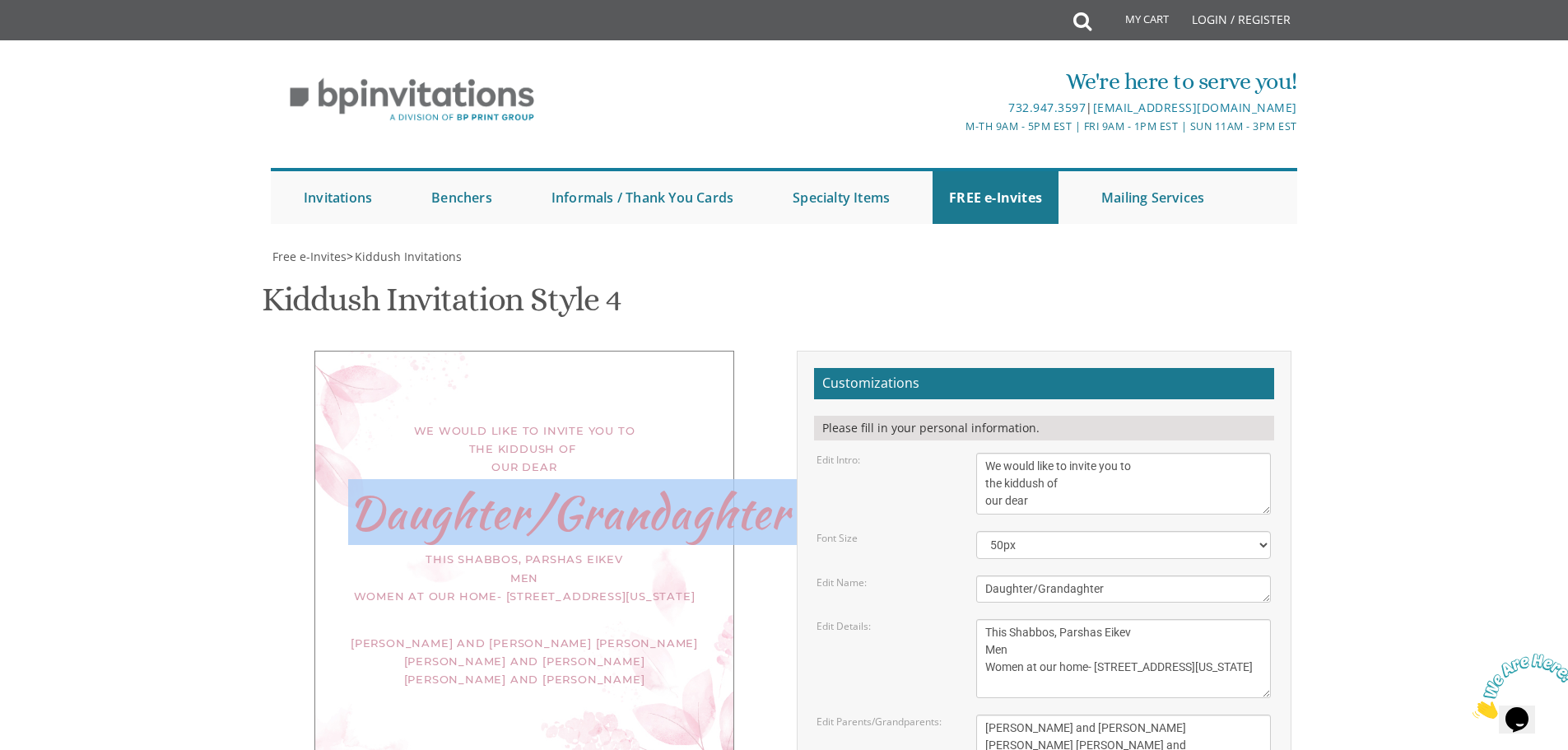
click at [483, 502] on div "Daughter/Grandaghter" at bounding box center [524, 511] width 353 height 18
drag, startPoint x: 483, startPoint y: 365, endPoint x: 388, endPoint y: 361, distance: 95.1
click at [388, 502] on div "Daughter/Grandaghter" at bounding box center [524, 511] width 353 height 18
click at [361, 502] on div "Daughter/Grandaghter" at bounding box center [524, 511] width 353 height 18
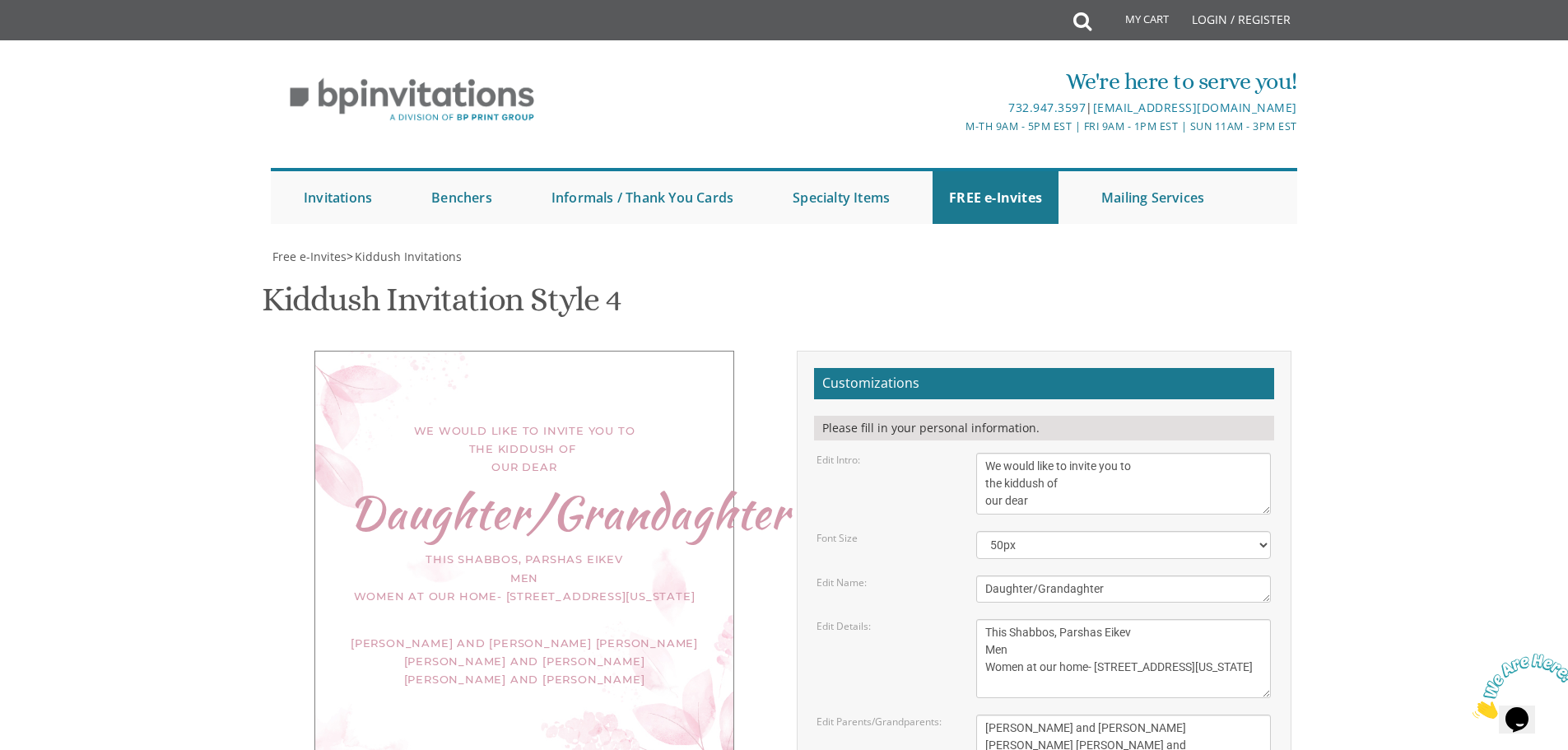
click at [281, 376] on div "We would like to invite you to the kiddush of our dear Daughter/Grandaghter Thi…" at bounding box center [525, 550] width 495 height 399
click at [1066, 575] on textarea "Nechama" at bounding box center [1123, 589] width 295 height 27
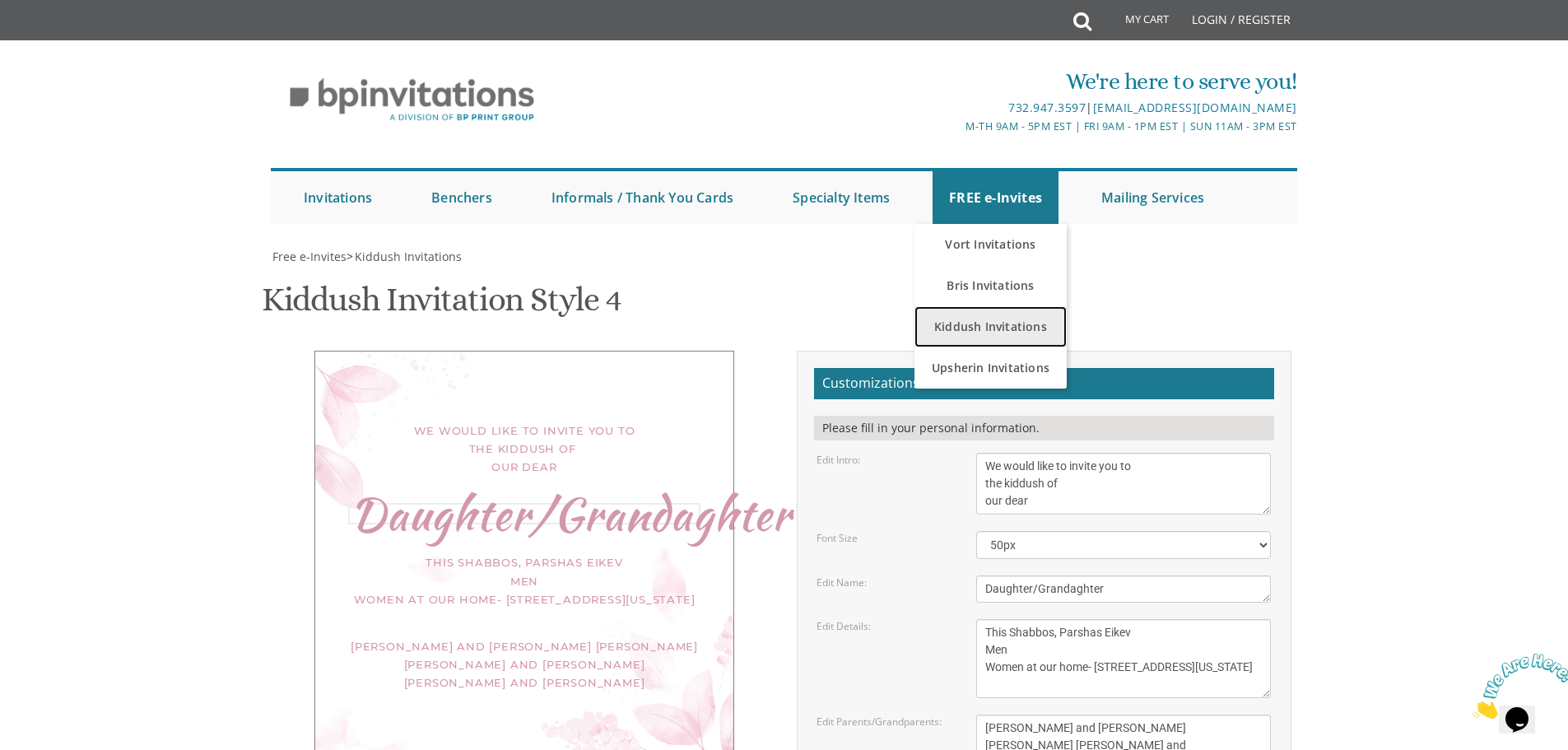
click at [1004, 306] on link "Kiddush Invitations" at bounding box center [991, 327] width 153 height 41
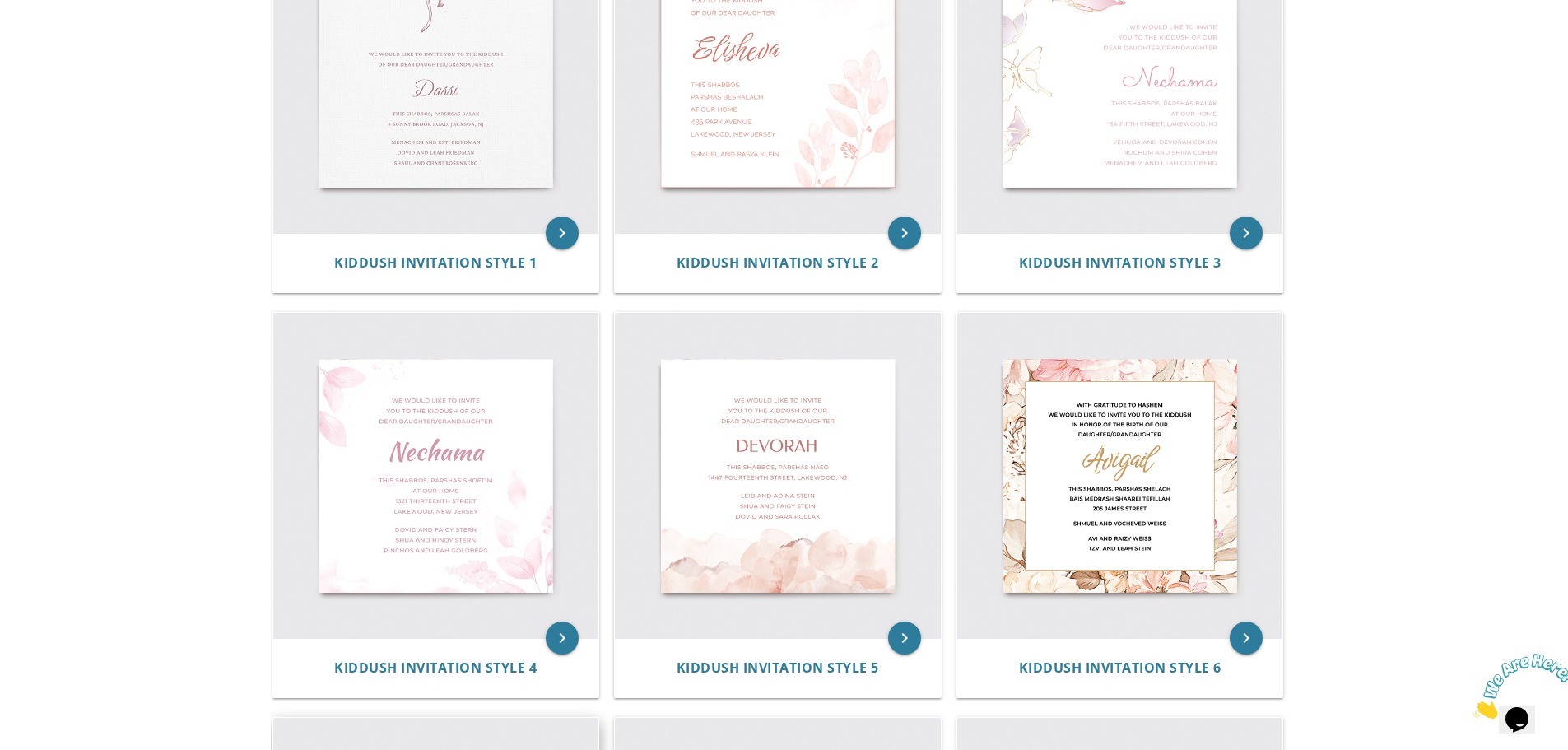
scroll to position [164, 0]
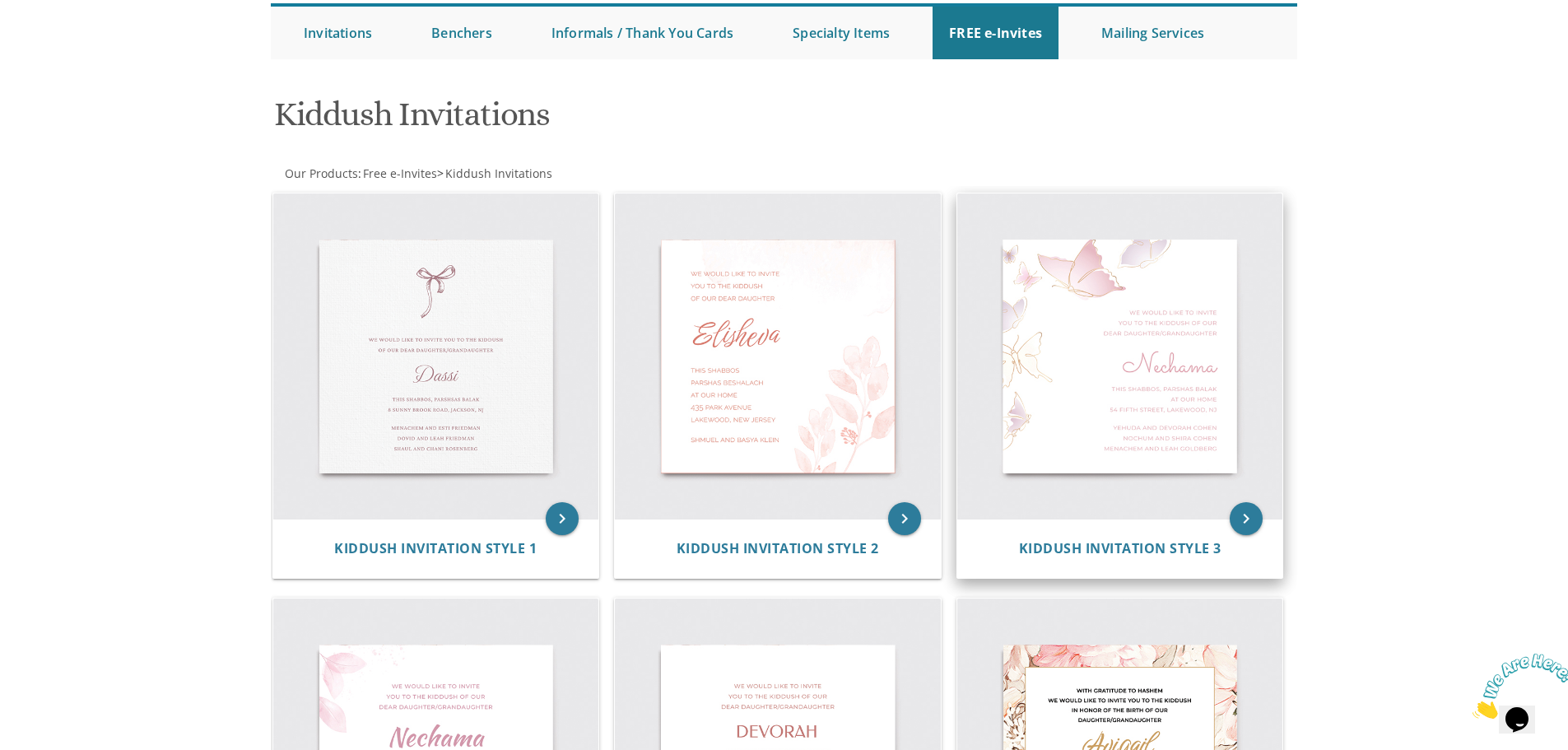
click at [1137, 428] on img at bounding box center [1119, 355] width 326 height 326
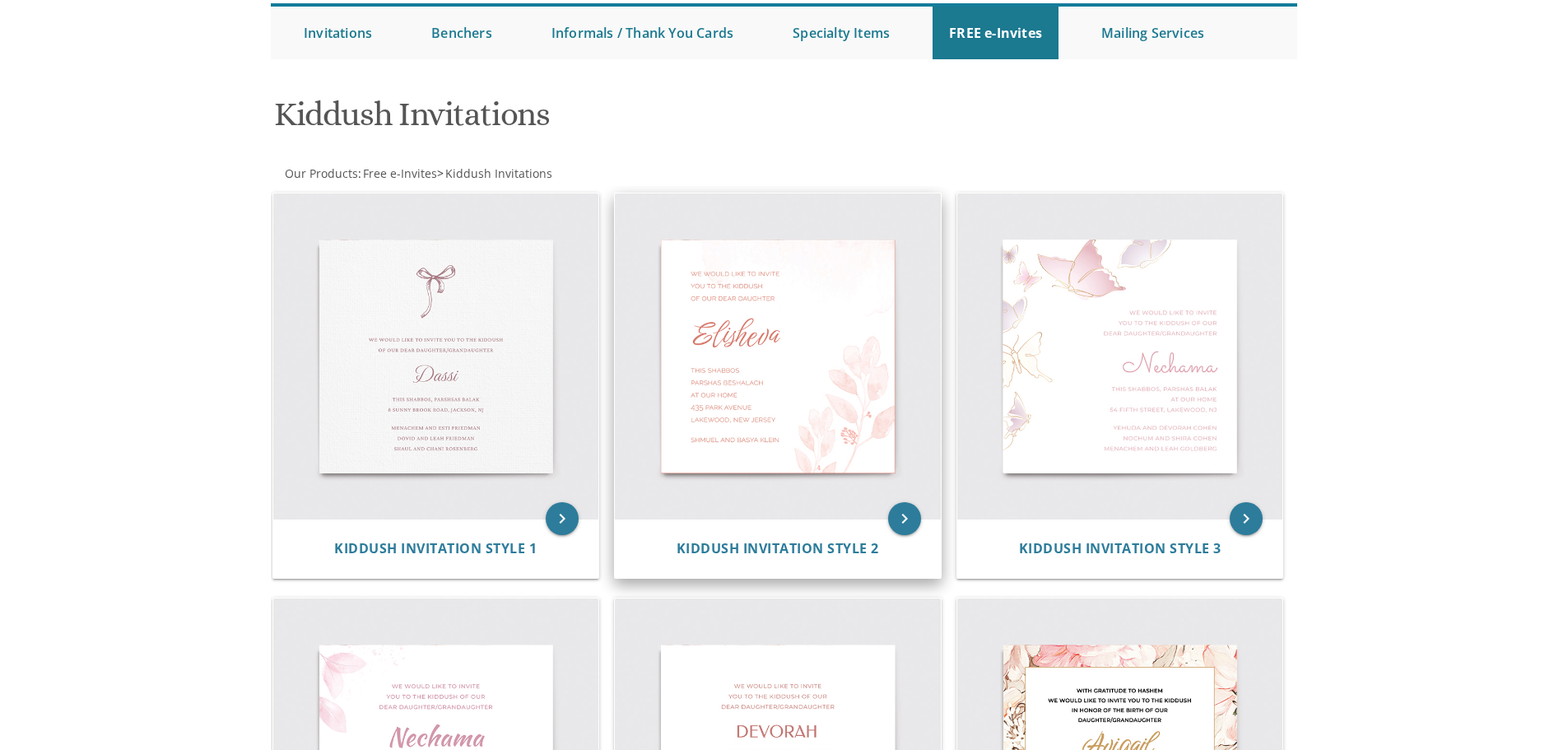
click at [836, 309] on img at bounding box center [777, 355] width 326 height 326
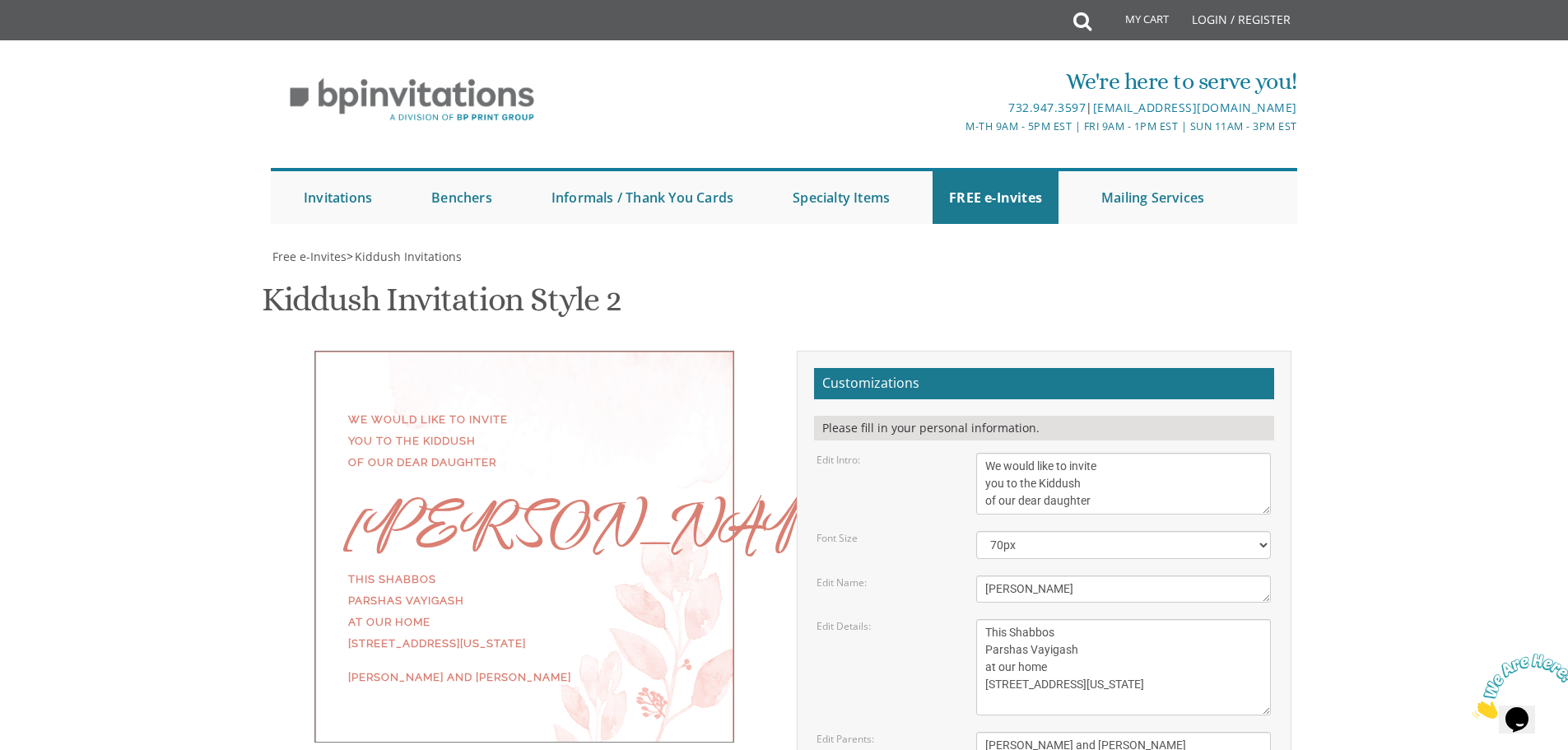
scroll to position [164, 0]
click at [1096, 575] on textarea "[PERSON_NAME]" at bounding box center [1123, 589] width 295 height 27
click at [1096, 575] on textarea "Elisheva" at bounding box center [1123, 589] width 295 height 27
type textarea "Daughter/Grandaughter"
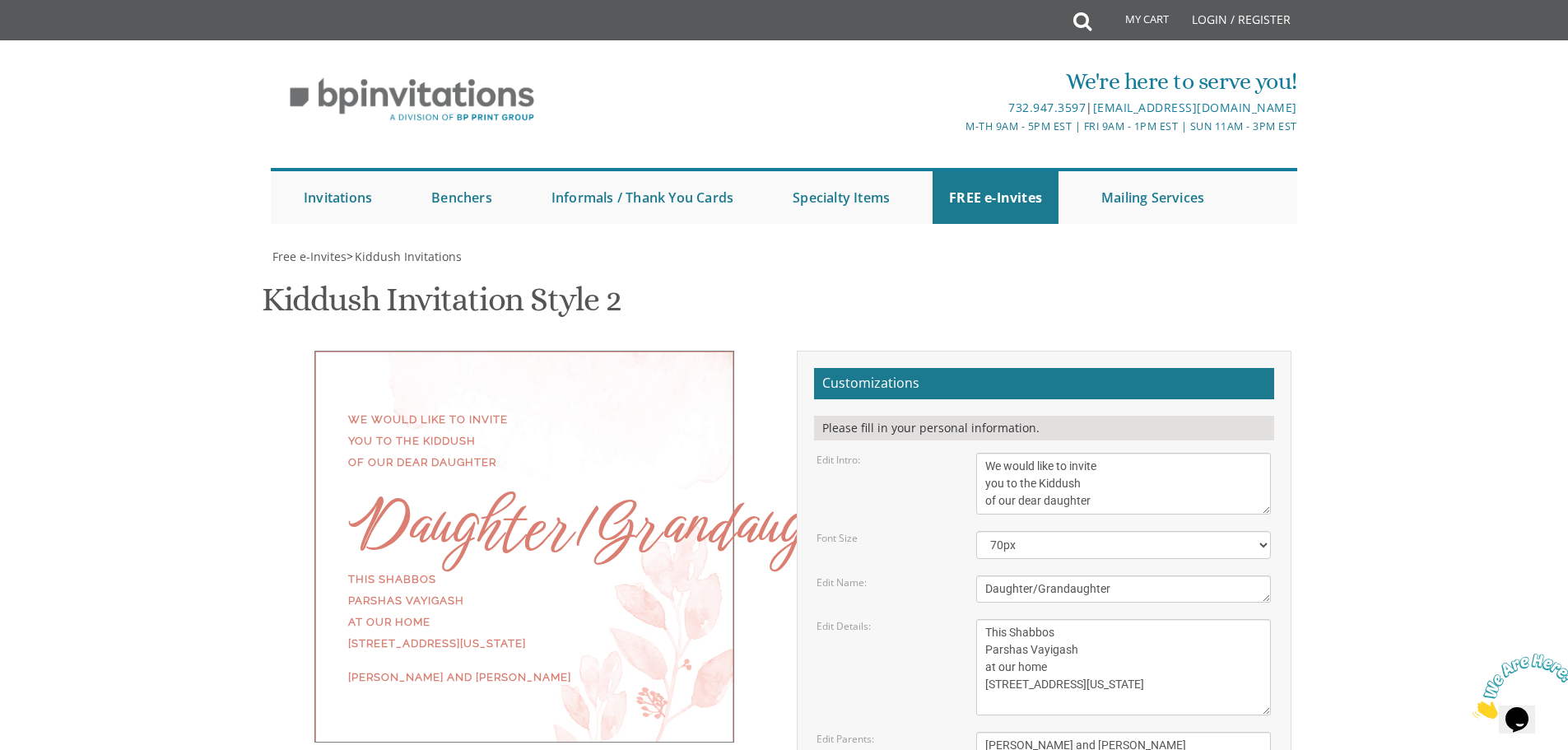
click at [1331, 423] on body "My Cart Total: View Cart Item(s) Submit My Cart Total: View Cart Item(s) Login …" at bounding box center [784, 685] width 1568 height 1370
click at [526, 514] on div "Daughter/Grandaughter" at bounding box center [524, 524] width 353 height 21
click at [516, 514] on div "Daughter/Grandaughter" at bounding box center [524, 524] width 353 height 21
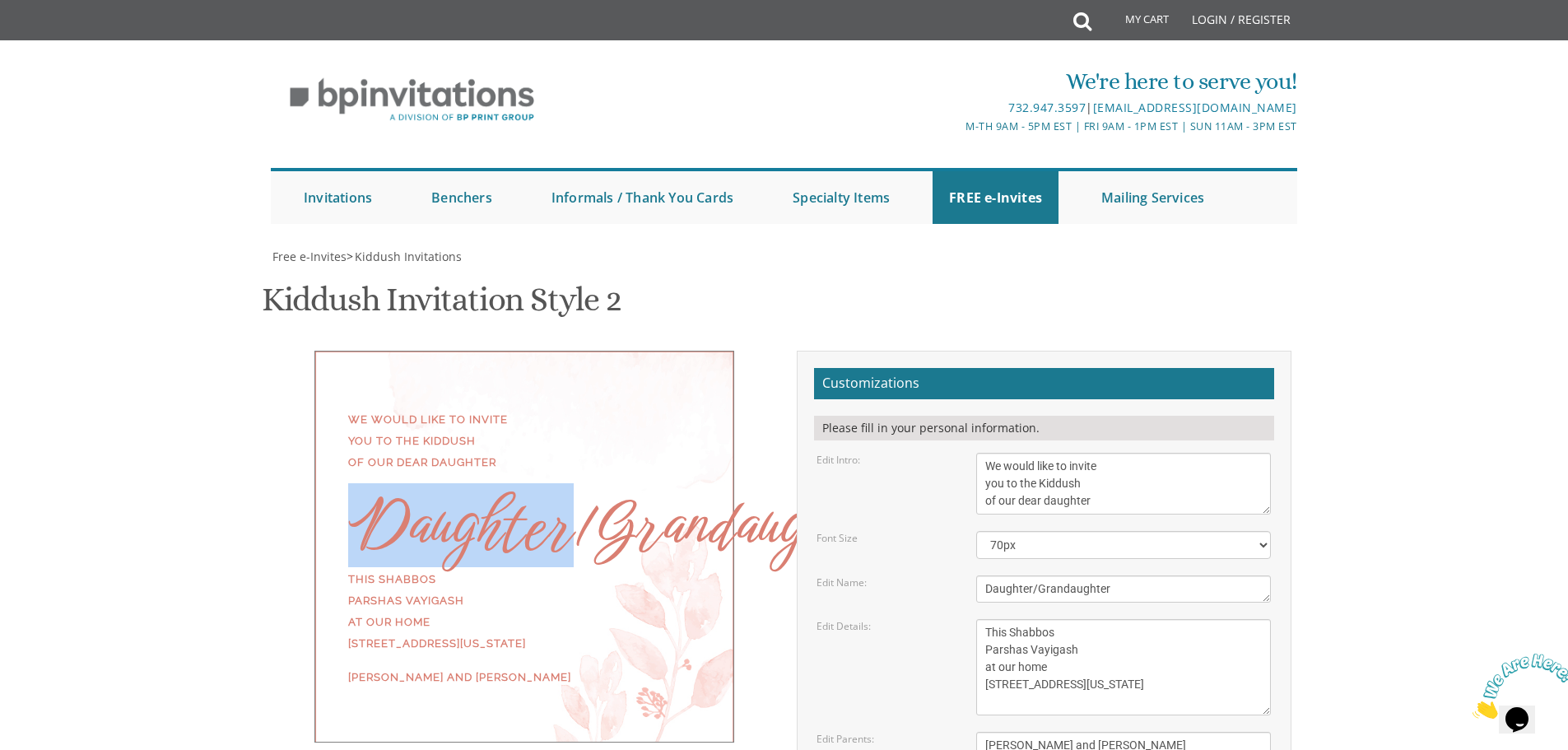
click at [516, 514] on div "Daughter/Grandaughter" at bounding box center [524, 524] width 353 height 21
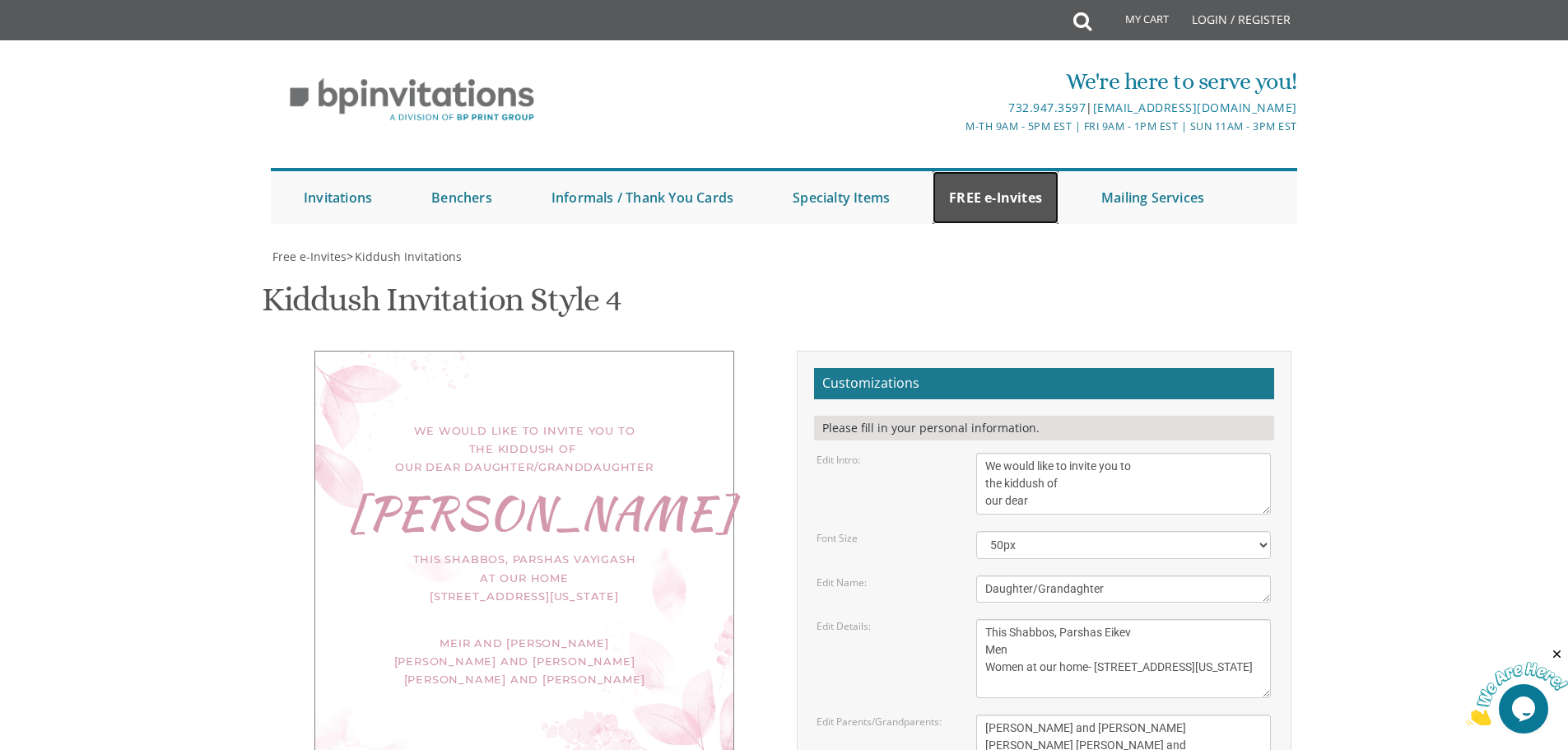
click at [980, 171] on link "FREE e-Invites" at bounding box center [995, 197] width 126 height 53
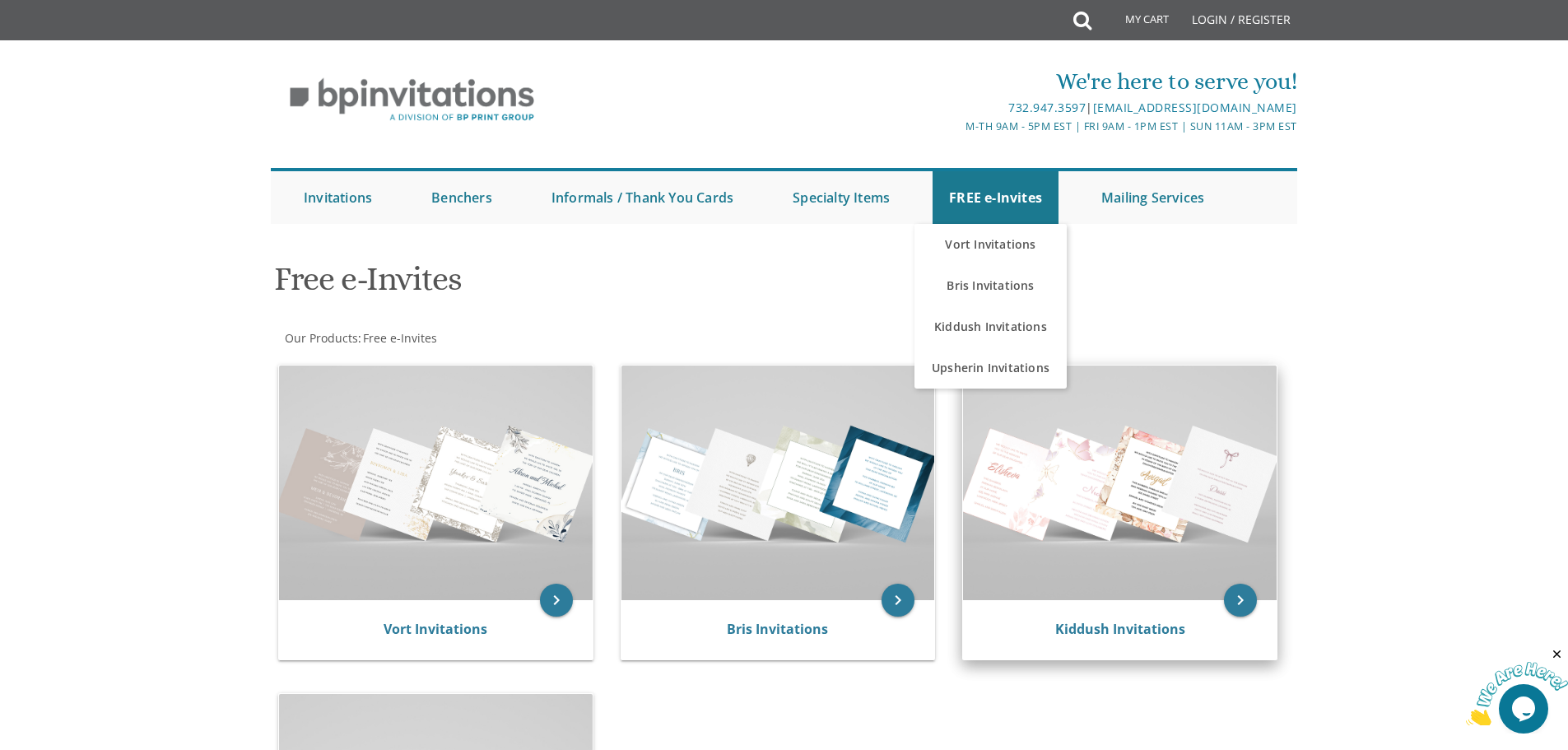
click at [1064, 476] on img at bounding box center [1119, 482] width 313 height 234
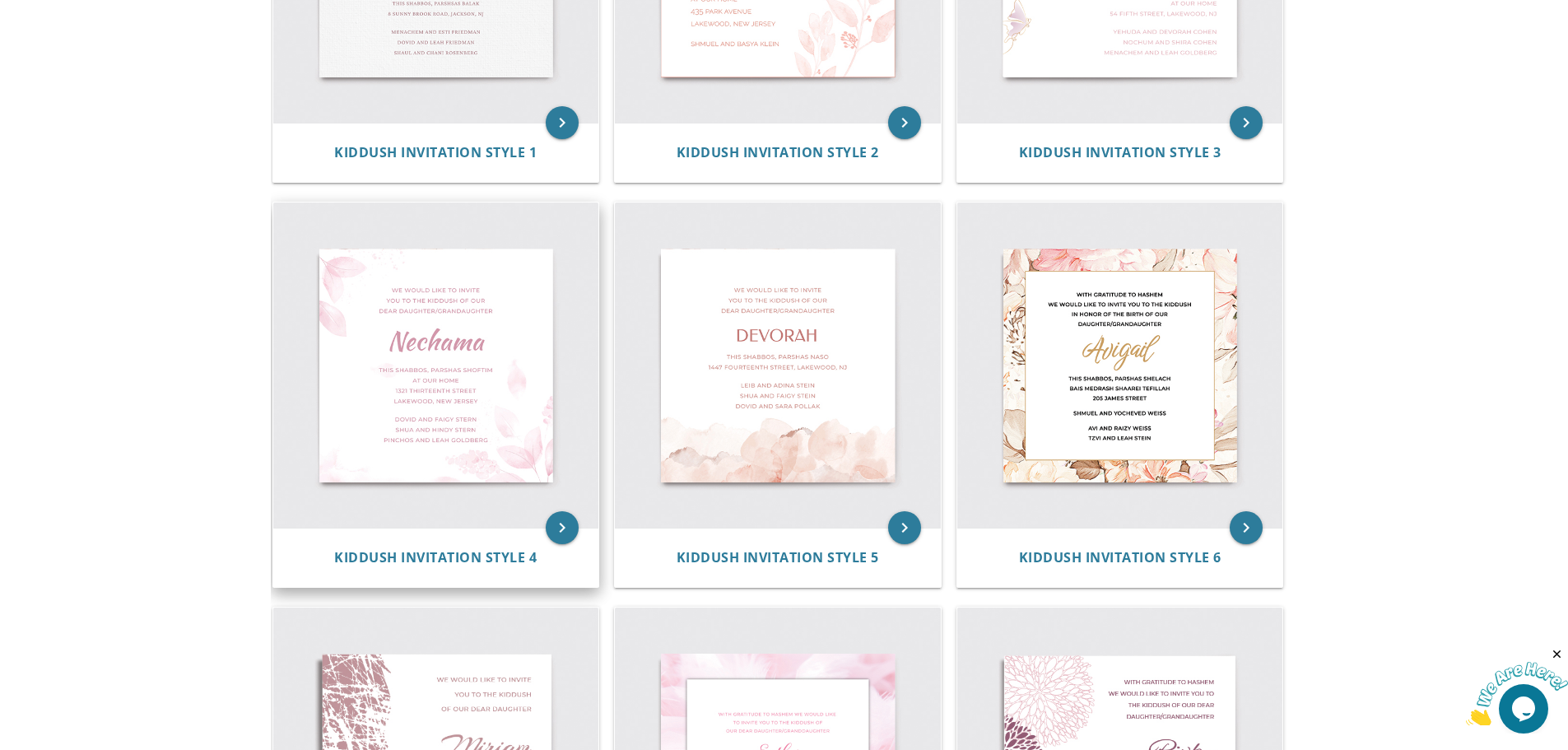
scroll to position [576, 0]
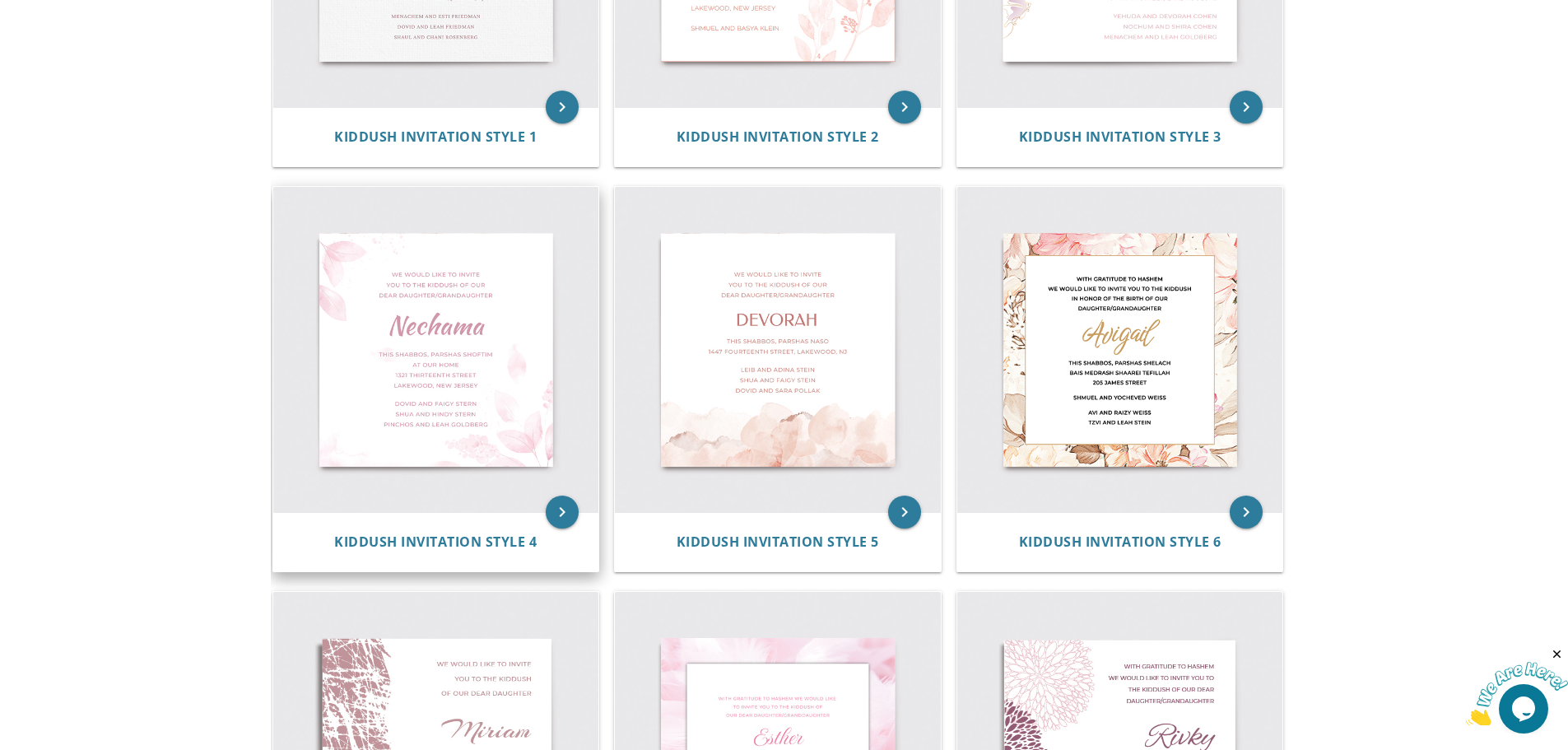
click at [309, 320] on img at bounding box center [435, 349] width 326 height 326
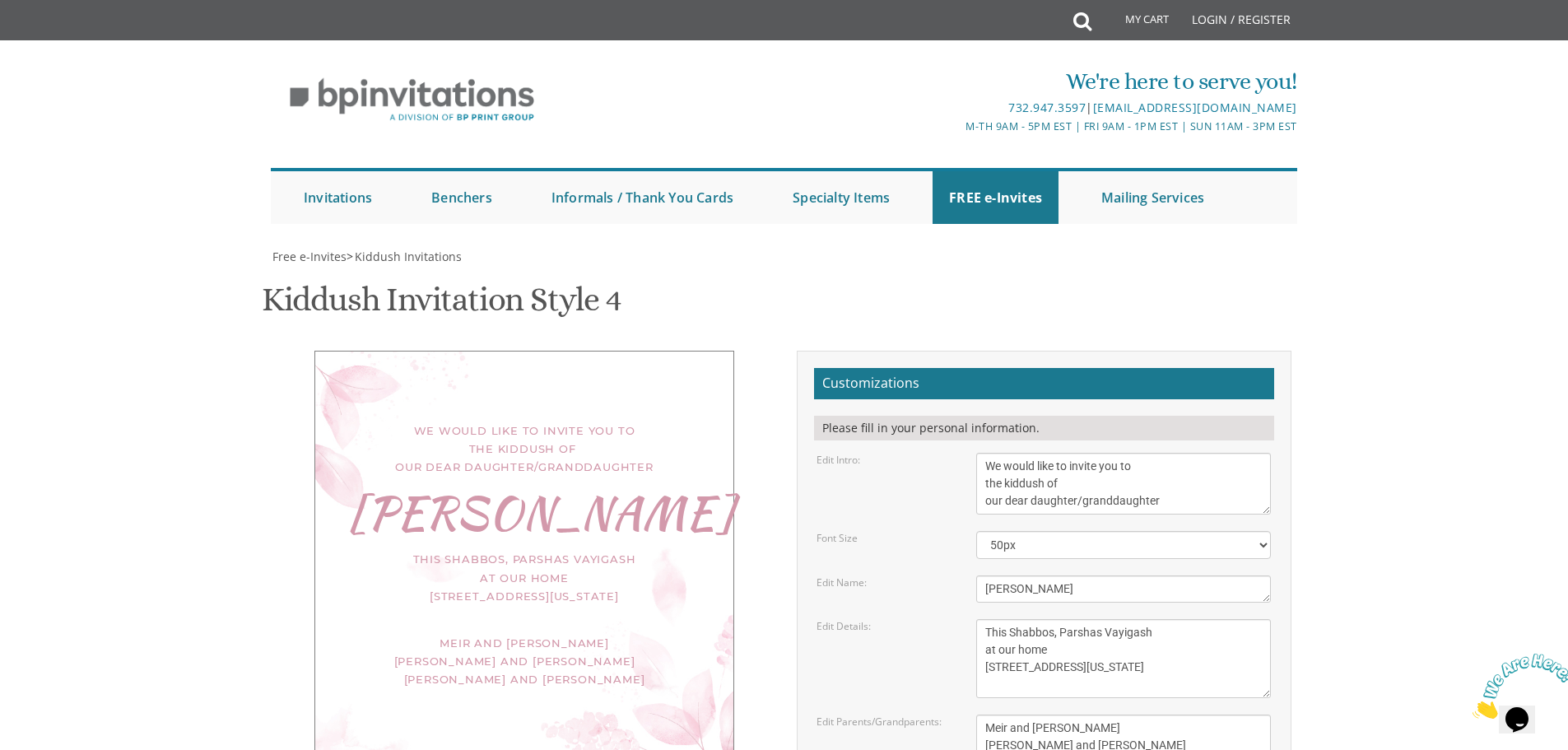
click at [1078, 575] on textarea "[PERSON_NAME]" at bounding box center [1123, 589] width 295 height 27
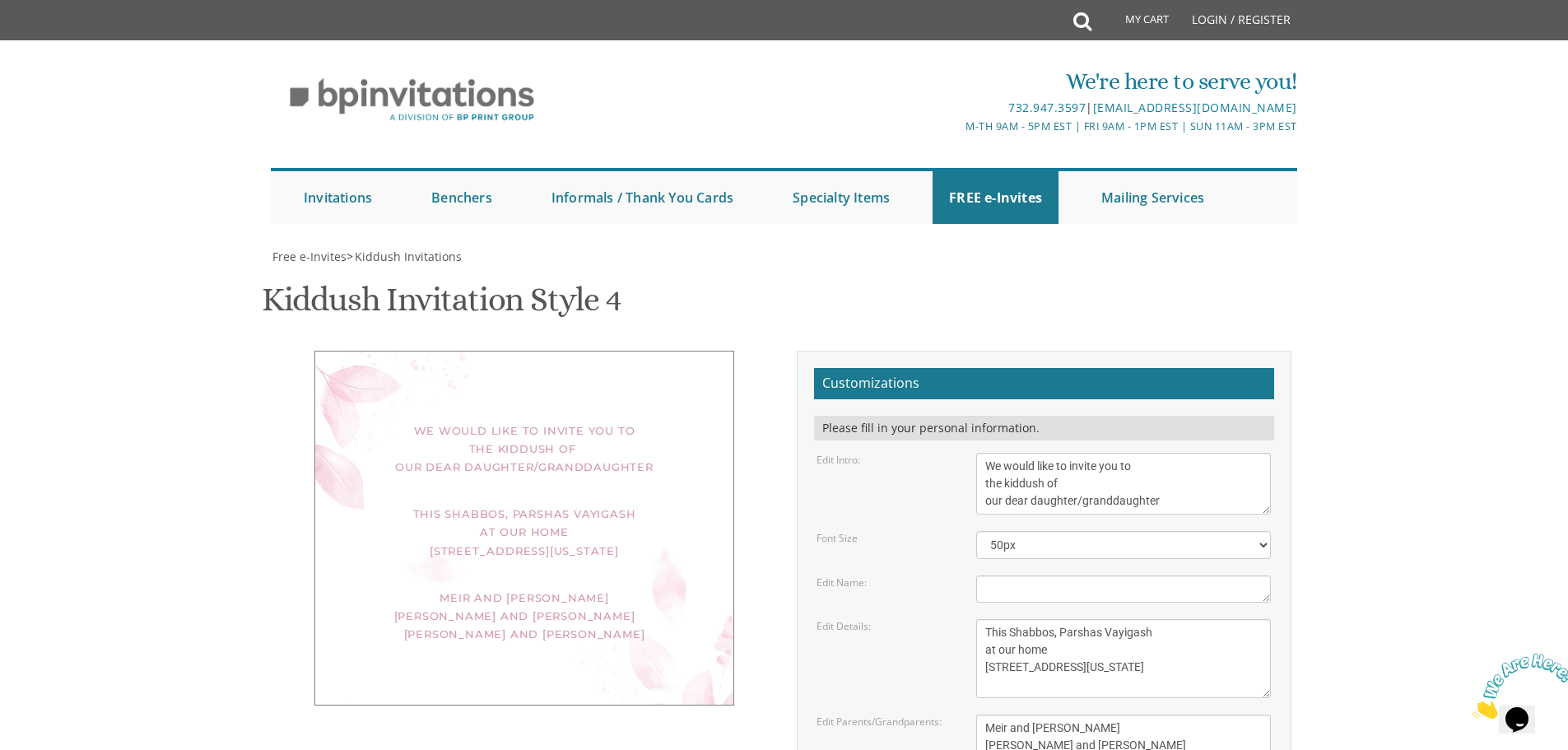
click at [1478, 344] on body "My Cart Total: View Cart Item(s) Submit My Cart Total: View Cart Item(s) Login …" at bounding box center [784, 693] width 1568 height 1388
click at [502, 422] on div "We would like to invite you to the kiddush of our dear daughter/granddaughter" at bounding box center [524, 448] width 353 height 55
drag, startPoint x: 429, startPoint y: 240, endPoint x: 722, endPoint y: 240, distance: 293.0
click at [722, 351] on div "We would like to invite you to the kiddush of our dear daughter/granddaughter T…" at bounding box center [524, 527] width 420 height 354
click at [693, 351] on div "We would like to invite you to the kiddush of our dear daughter/granddaughter T…" at bounding box center [524, 527] width 420 height 354
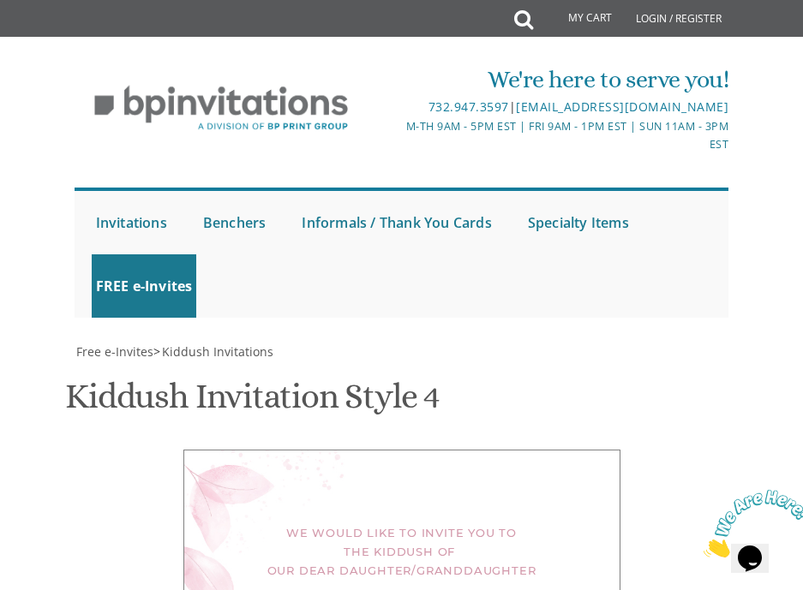
scroll to position [667, 0]
drag, startPoint x: 377, startPoint y: 334, endPoint x: 362, endPoint y: 332, distance: 15.6
drag, startPoint x: 340, startPoint y: 329, endPoint x: 380, endPoint y: 335, distance: 39.9
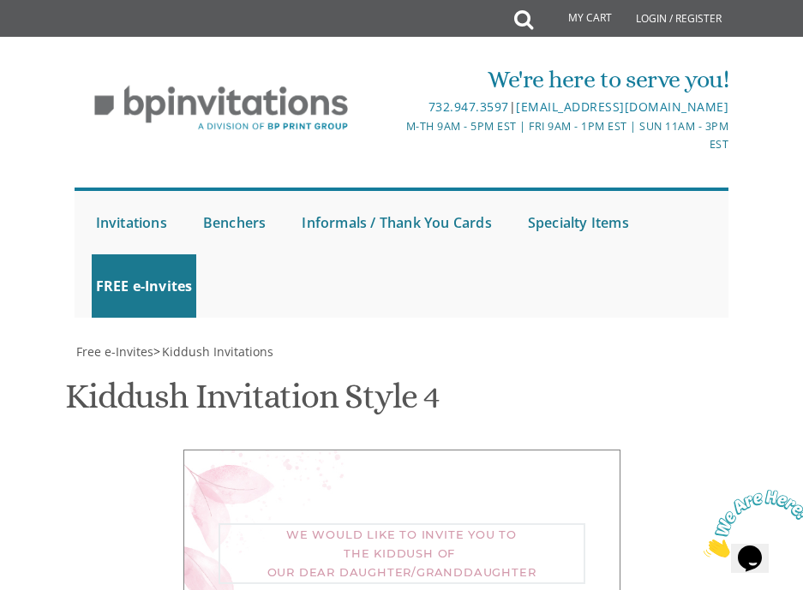
type textarea "We would like to invite you to the of our dear daughter/granddaughter"
paste textarea "kiddush"
type textarea "kiddush"
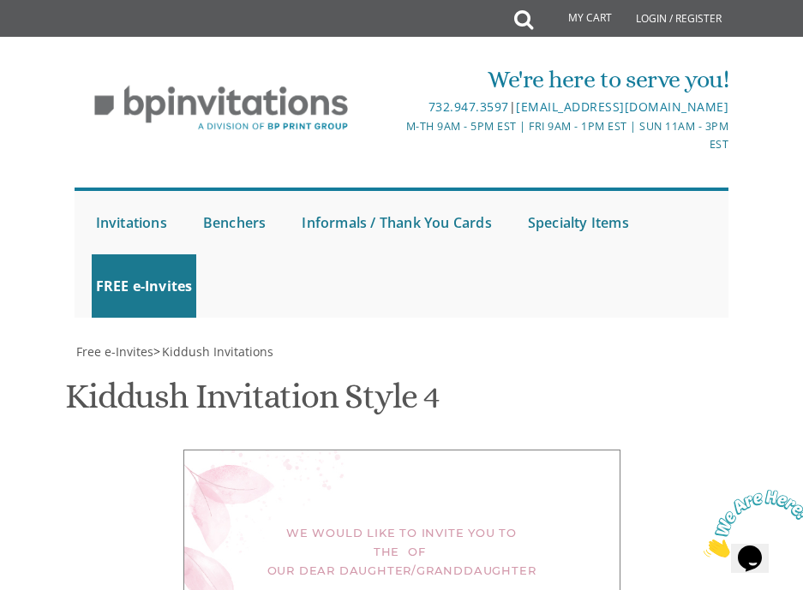
scroll to position [715, 0]
drag, startPoint x: 344, startPoint y: 338, endPoint x: 507, endPoint y: 357, distance: 164.0
type textarea "We would like to invite you to the"
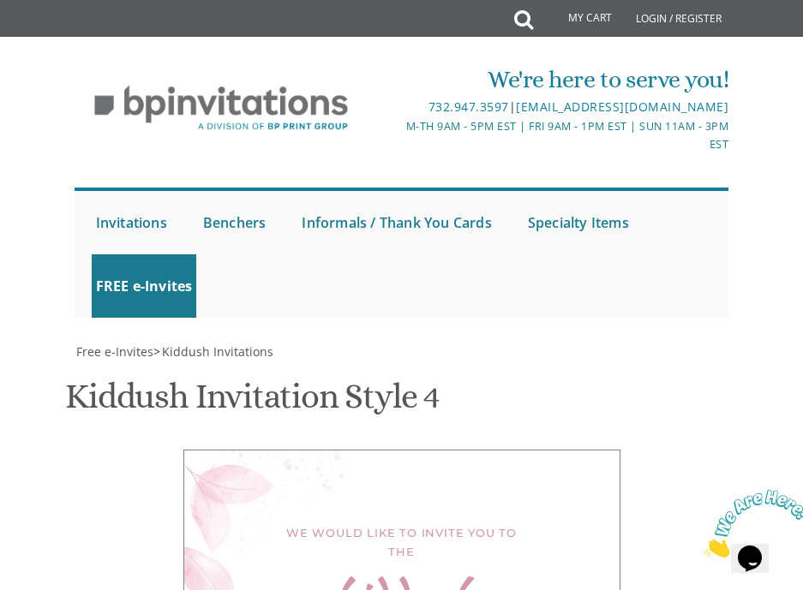
paste textarea "of our dear daughter/granddaughter"
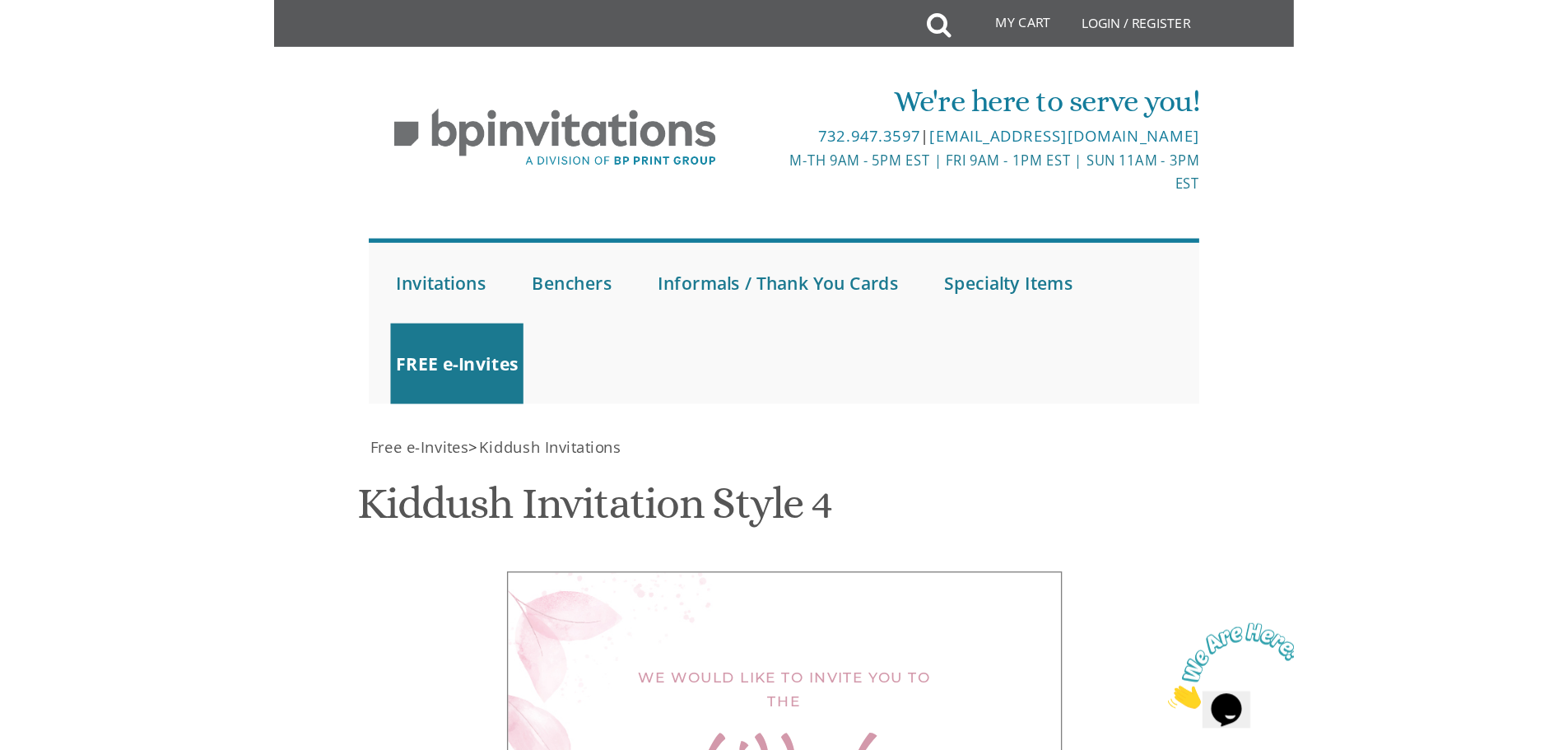
scroll to position [339, 0]
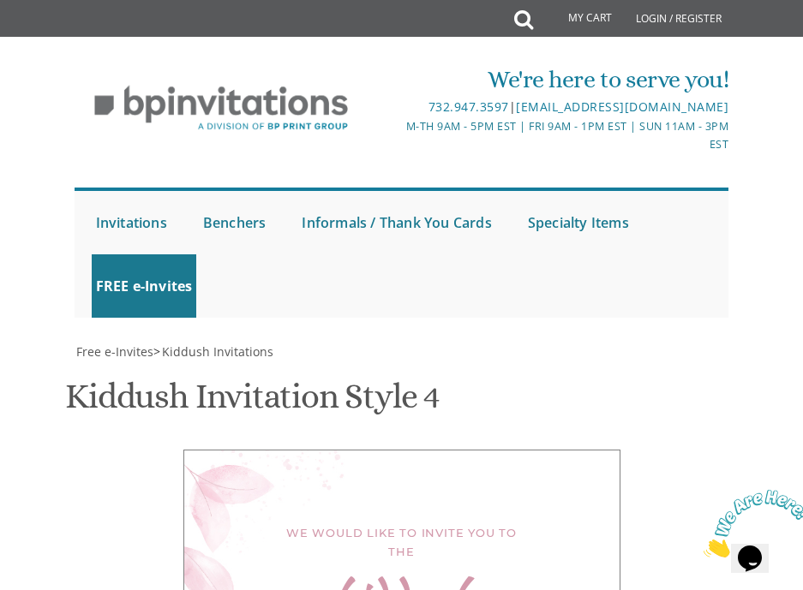
type textarea "of our dear daughter/granddaughter This Shabbos, Parshas Vayigash at our home 1…"
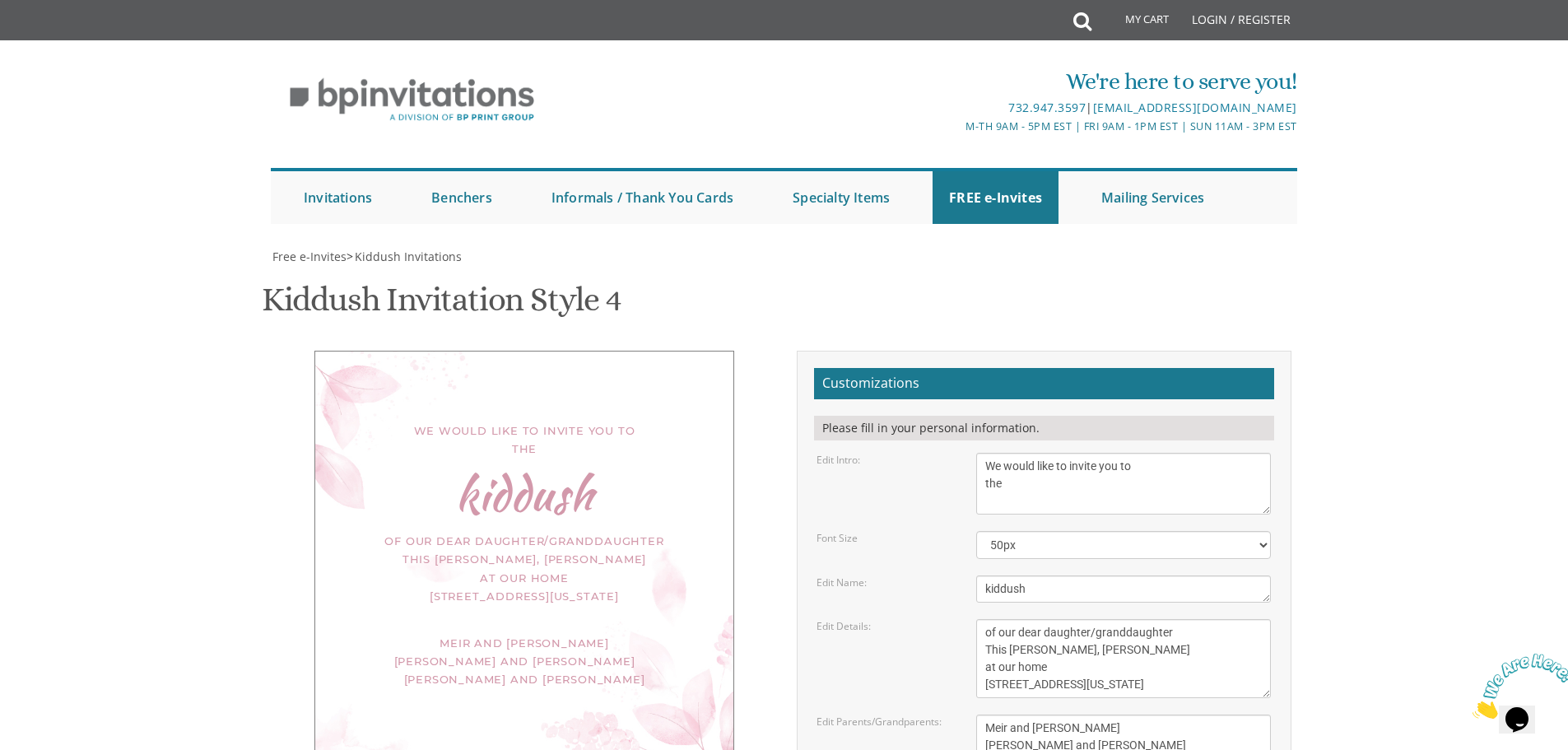
scroll to position [329, 0]
click at [1028, 368] on form "Customizations Please fill in your personal information. Edit Intro: We would l…" at bounding box center [1043, 644] width 460 height 554
click at [1028, 531] on select "40px 50px 60px 70px" at bounding box center [1123, 544] width 295 height 28
click at [976, 531] on select "40px 50px 60px 70px" at bounding box center [1123, 544] width 295 height 28
click at [1032, 531] on select "40px 50px 60px 70px" at bounding box center [1123, 544] width 295 height 28
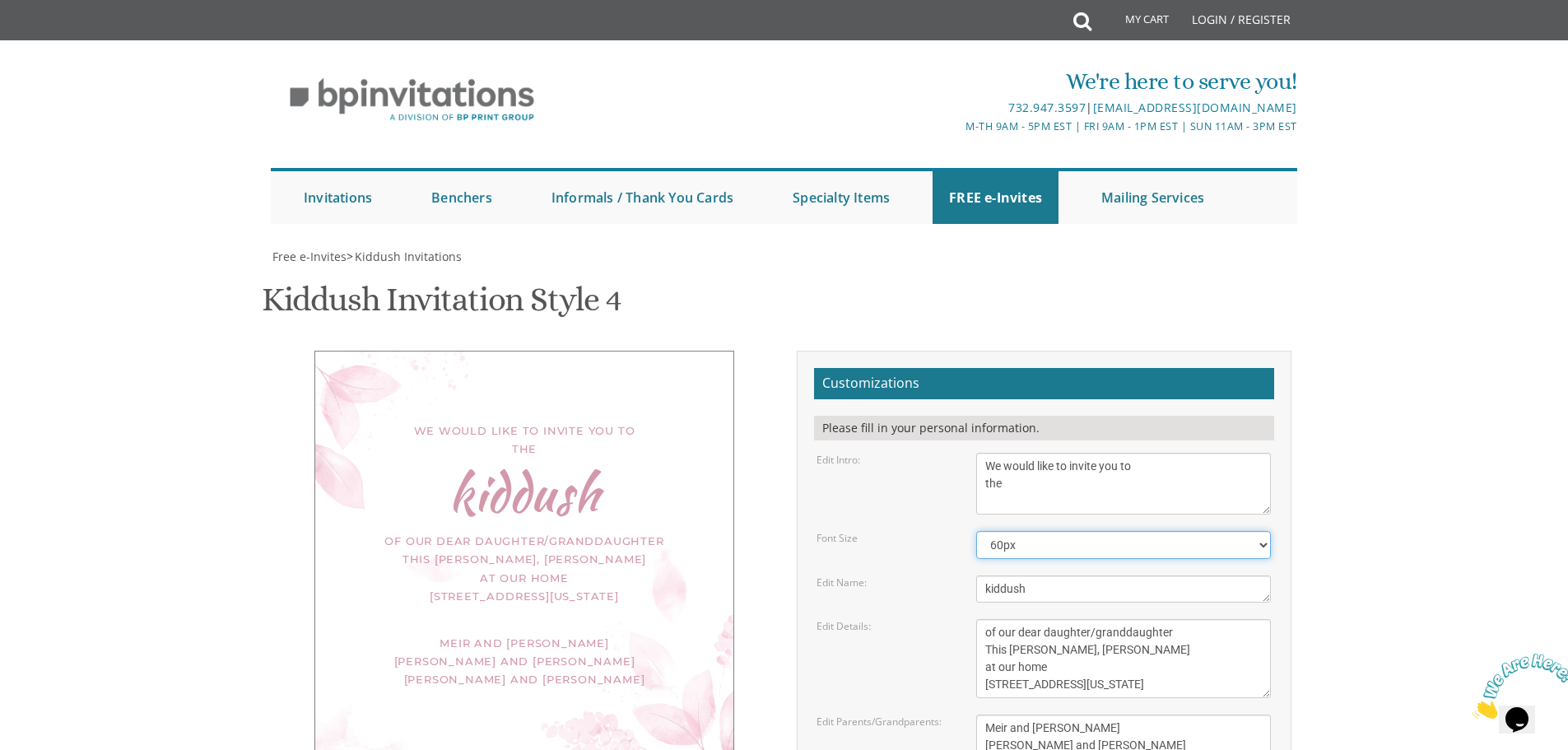
select select "50px"
click at [976, 531] on select "40px 50px 60px 70px" at bounding box center [1123, 544] width 295 height 28
click at [986, 618] on textarea "This Shabbos, Parshas Vayigash at our home 120 Central Avenue Lakewood, New Jer…" at bounding box center [1123, 658] width 295 height 79
drag, startPoint x: 1103, startPoint y: 362, endPoint x: 971, endPoint y: 371, distance: 132.3
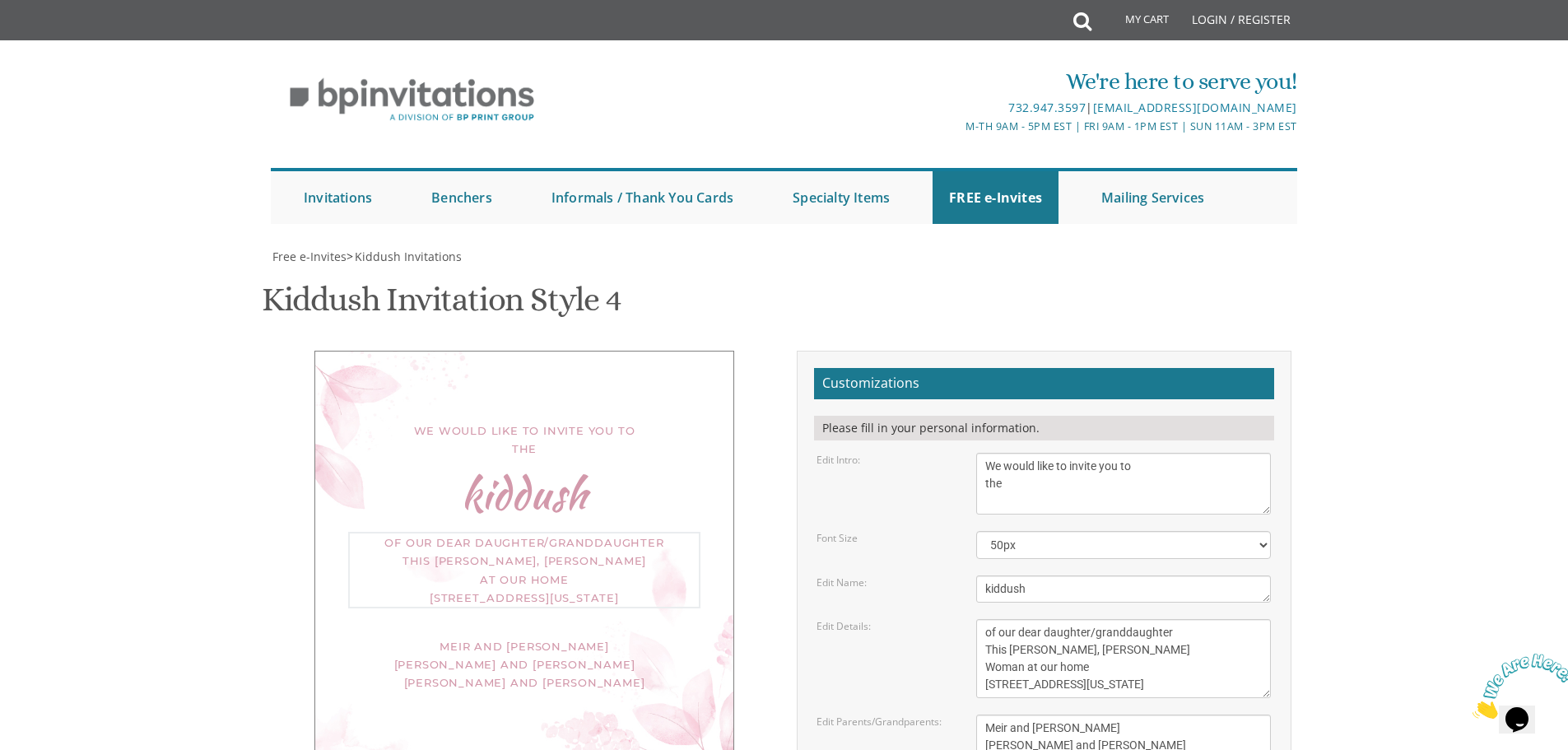
click at [971, 371] on form "Customizations Please fill in your personal information. Edit Intro: We would l…" at bounding box center [1043, 644] width 460 height 554
click at [1149, 618] on textarea "This Shabbos, Parshas Vayigash at our home 120 Central Avenue Lakewood, New Jer…" at bounding box center [1123, 658] width 295 height 79
type textarea "of our dear daughter/granddaughter This Shabbos, Parshas Vayigash Men at 415 Mo…"
click at [1347, 325] on body "My Cart Total: View Cart Item(s) Submit My Cart Total: View Cart Item(s) Login …" at bounding box center [784, 693] width 1568 height 1388
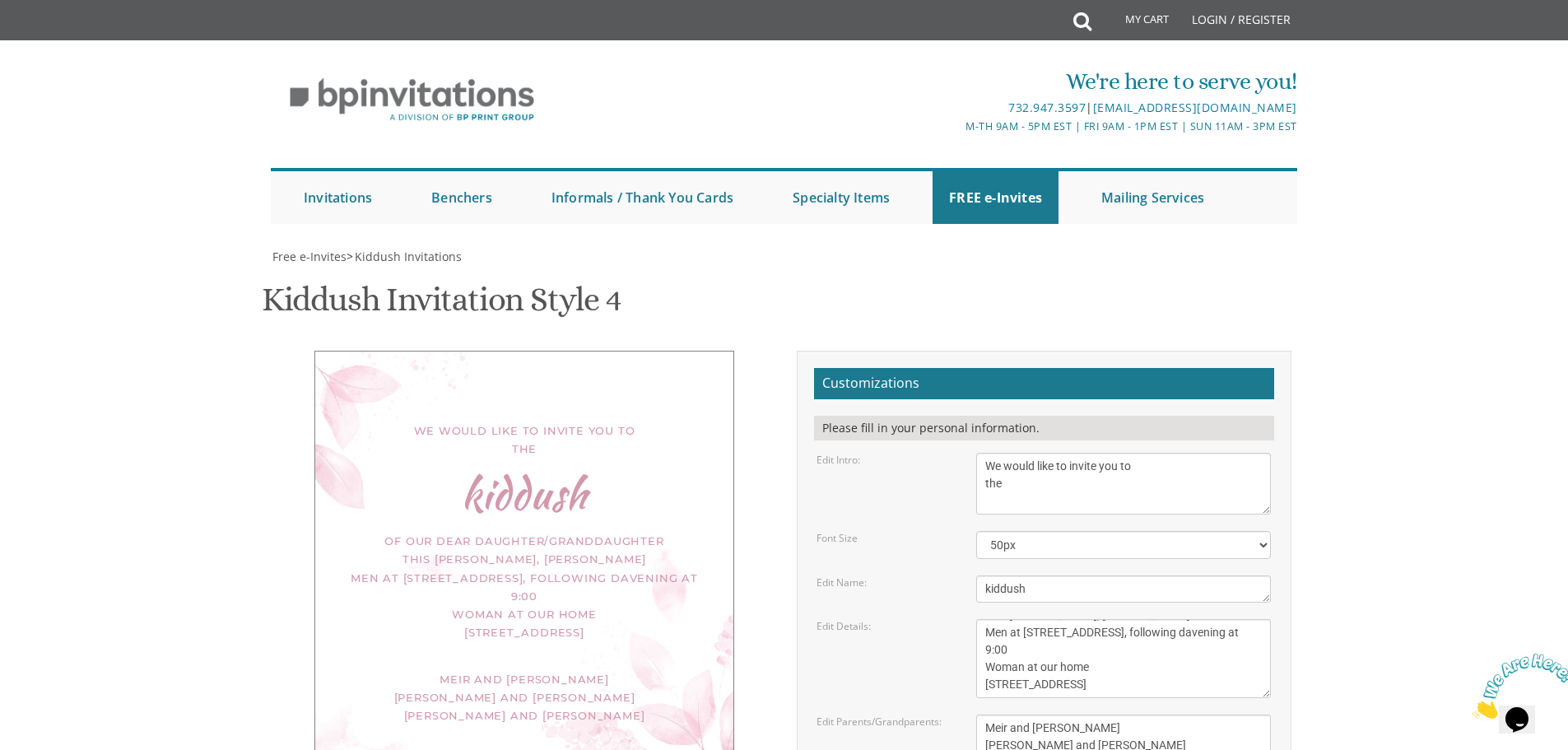
scroll to position [391, 0]
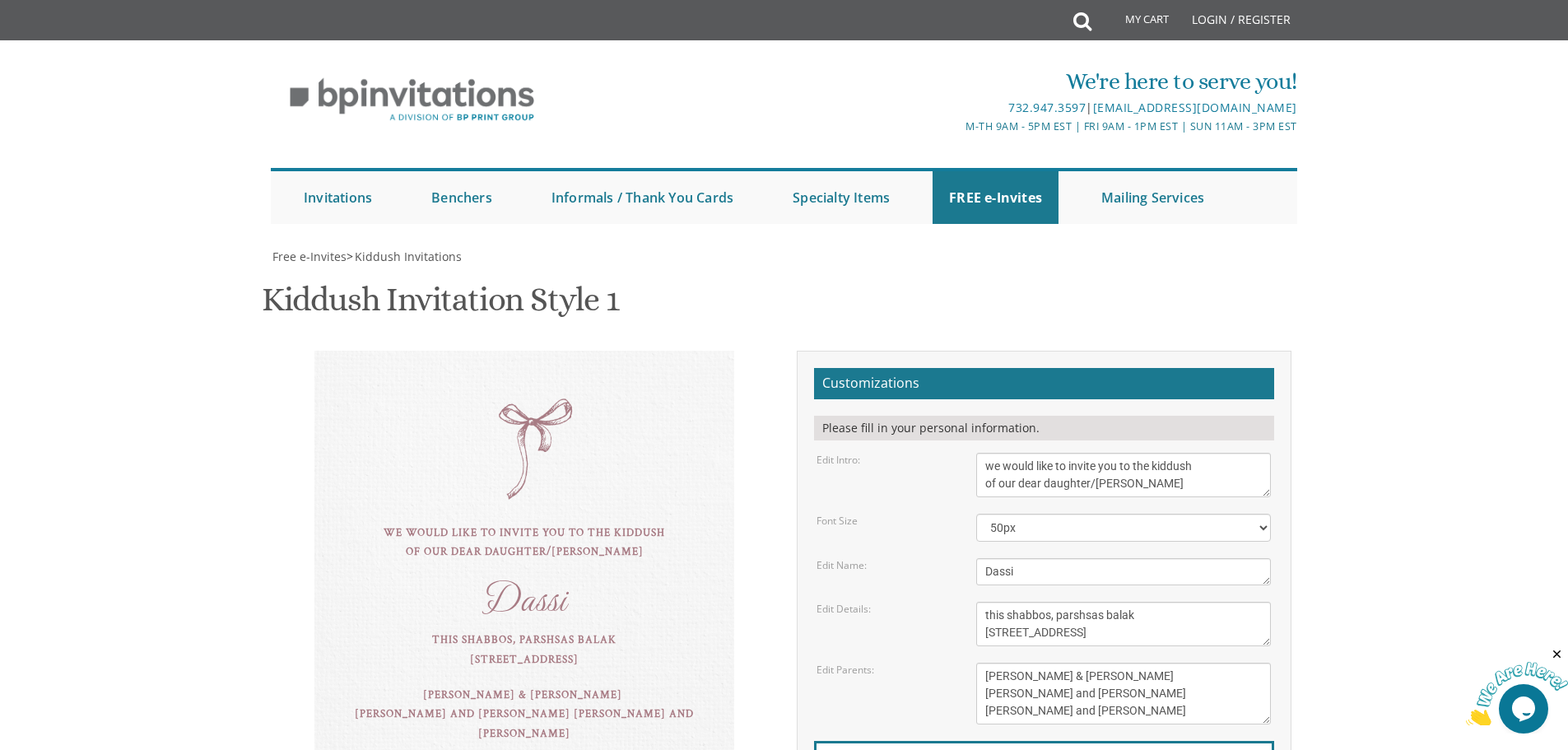
scroll to position [329, 0]
drag, startPoint x: 575, startPoint y: 276, endPoint x: 474, endPoint y: 267, distance: 101.4
click at [474, 587] on div "Dassi" at bounding box center [525, 596] width 354 height 19
click at [124, 318] on body "My Cart Total: View Cart Item(s) Submit My Cart Total: View Cart Item(s) Login …" at bounding box center [784, 667] width 1568 height 1336
